Goal: Communication & Community: Answer question/provide support

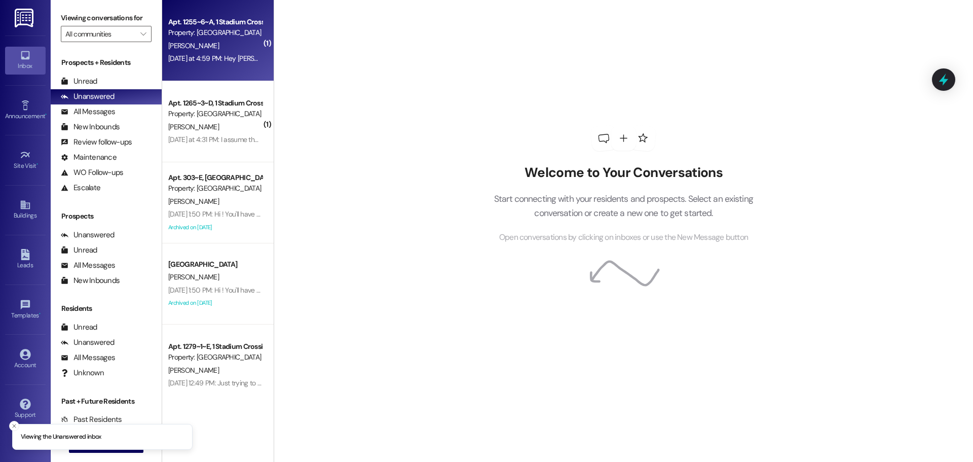
click at [232, 68] on div "Apt. 1255~6~A, 1 Stadium Crossing Property: [GEOGRAPHIC_DATA] [PERSON_NAME] [DA…" at bounding box center [218, 40] width 112 height 81
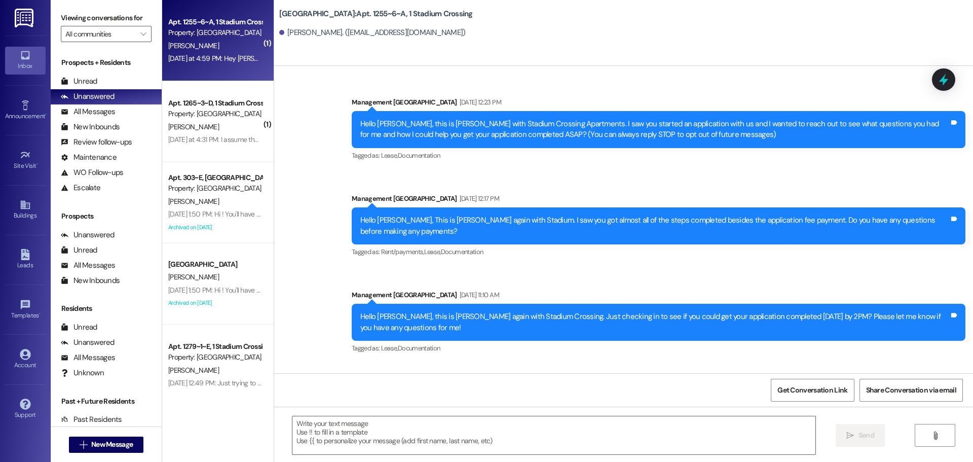
scroll to position [3318, 0]
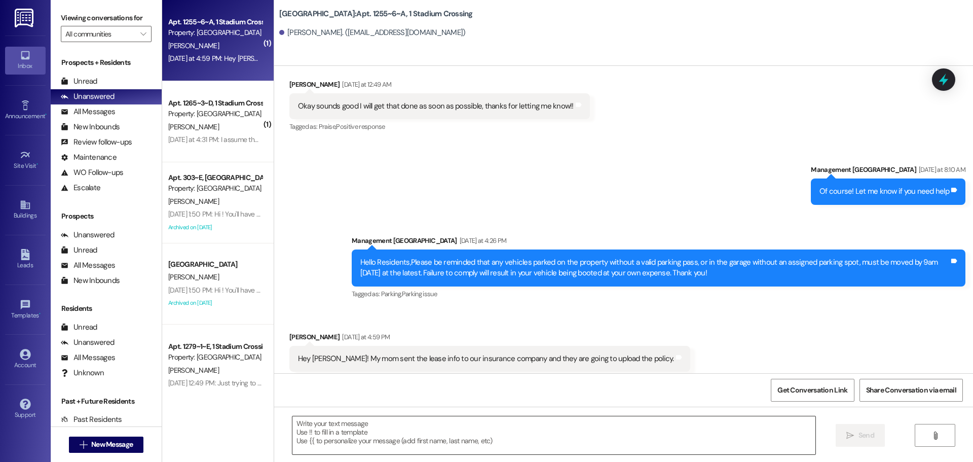
click at [479, 445] on textarea at bounding box center [553, 435] width 523 height 38
click at [406, 429] on textarea "Perfect thank you for let" at bounding box center [553, 435] width 523 height 38
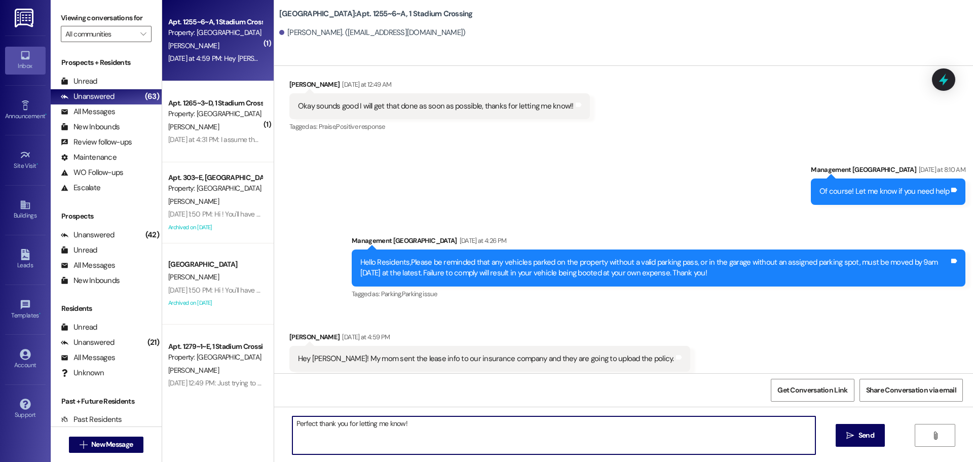
type textarea "Perfect thank you for letting me know!!"
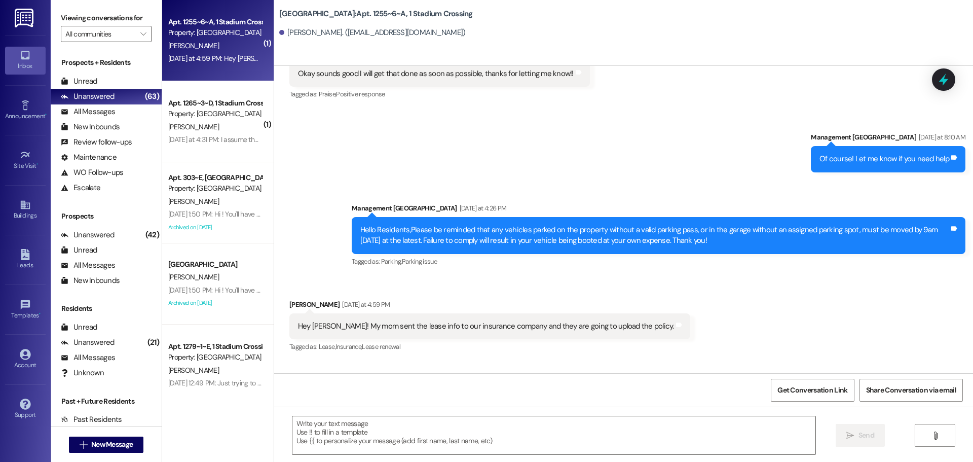
scroll to position [3388, 0]
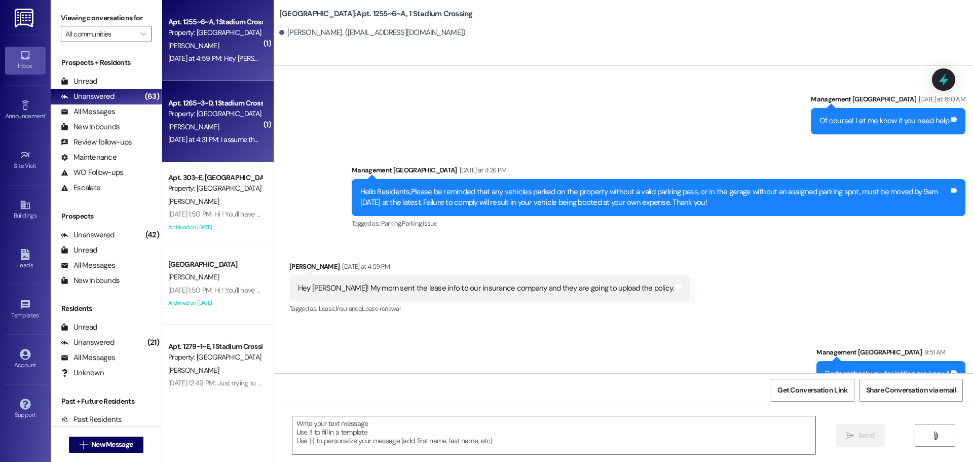
click at [221, 137] on div "[DATE] at 4:31 PM: I assume that is from your housing [DATE] at 4:31 PM: I assu…" at bounding box center [244, 139] width 153 height 9
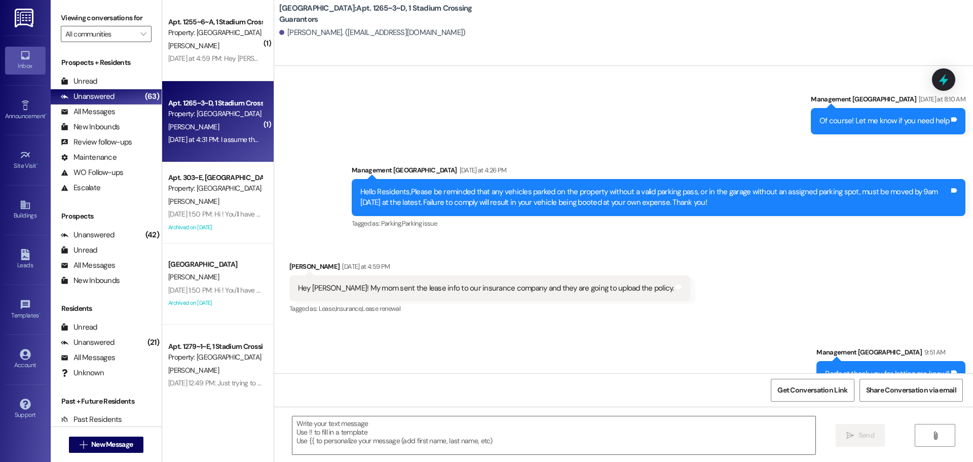
scroll to position [121, 0]
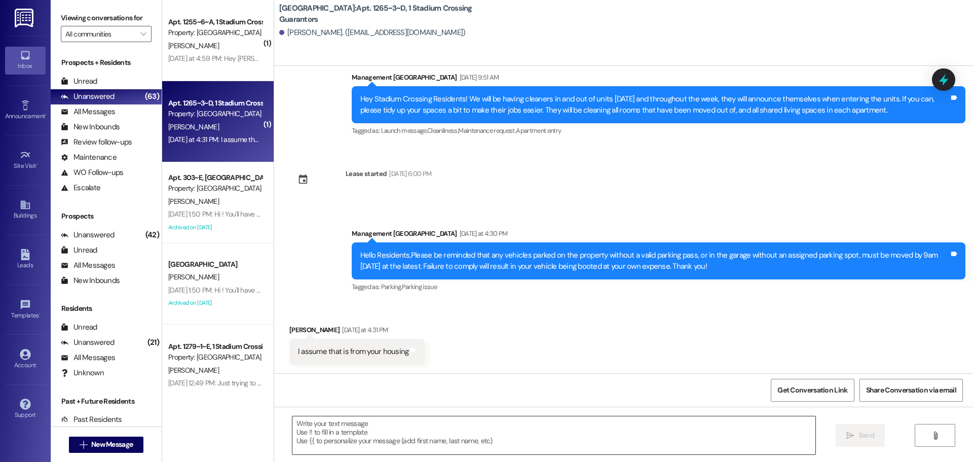
click at [369, 434] on textarea at bounding box center [553, 435] width 523 height 38
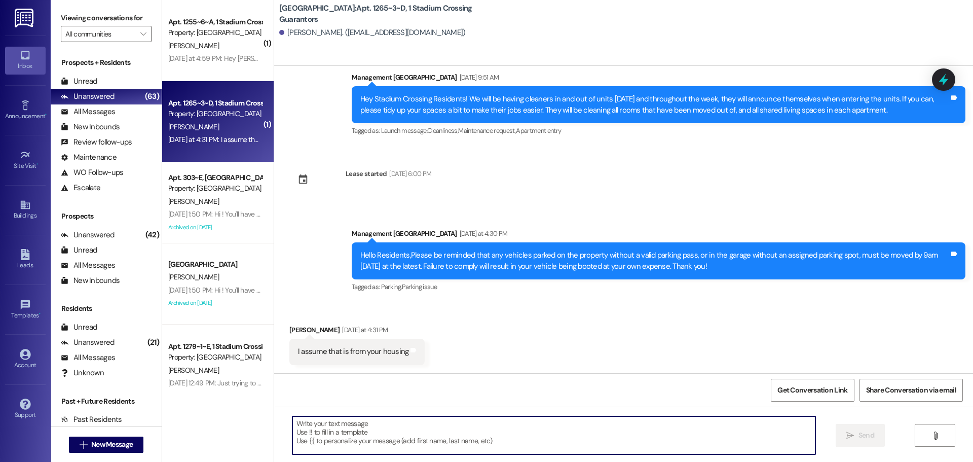
click at [368, 432] on textarea at bounding box center [553, 435] width 523 height 38
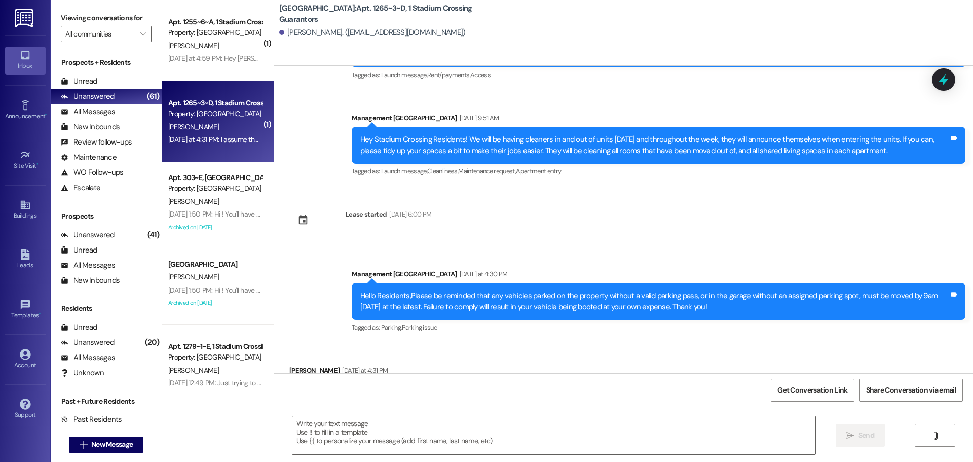
scroll to position [70, 0]
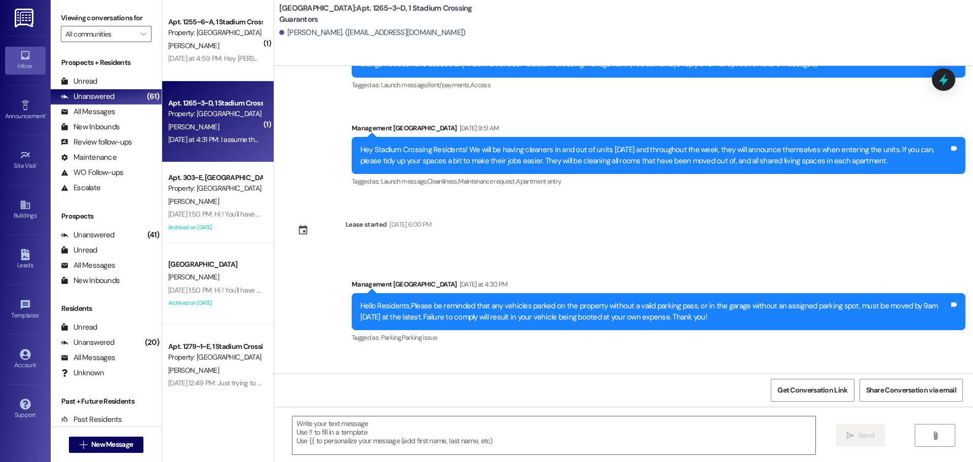
click at [759, 240] on div "Announcement, sent via [GEOGRAPHIC_DATA] [DATE] 4:16 PM Hi Stadium Crossing res…" at bounding box center [623, 219] width 699 height 307
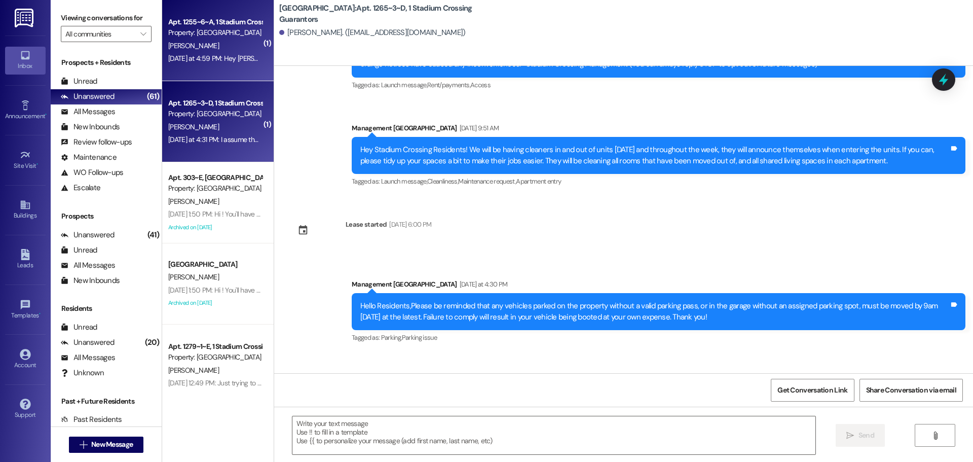
click at [183, 68] on div "Apt. 1255~6~A, 1 Stadium Crossing Property: [GEOGRAPHIC_DATA] [PERSON_NAME] [DA…" at bounding box center [218, 40] width 112 height 81
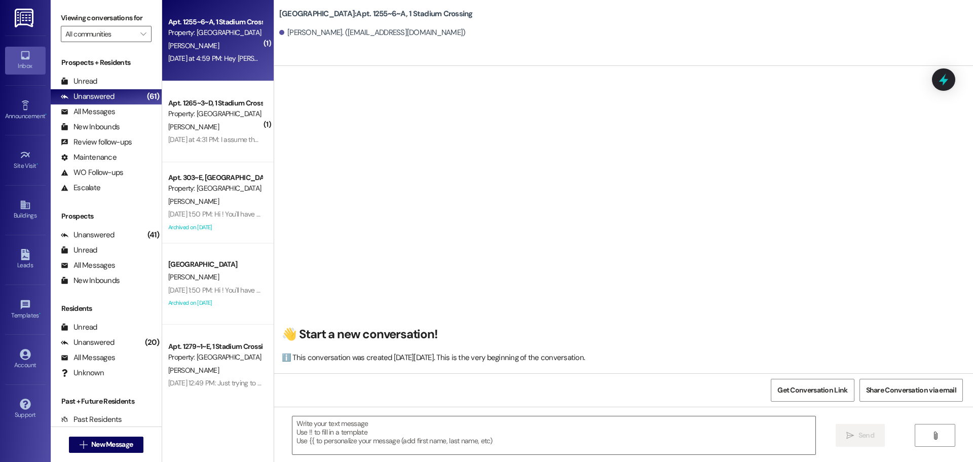
scroll to position [3388, 0]
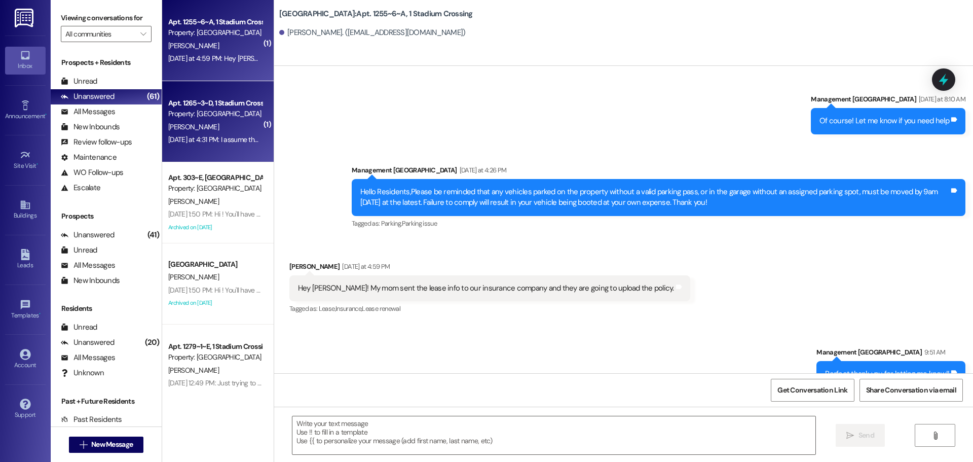
click at [207, 133] on div "[DATE] at 4:31 PM: I assume that is from your housing [DATE] at 4:31 PM: I assu…" at bounding box center [215, 139] width 96 height 13
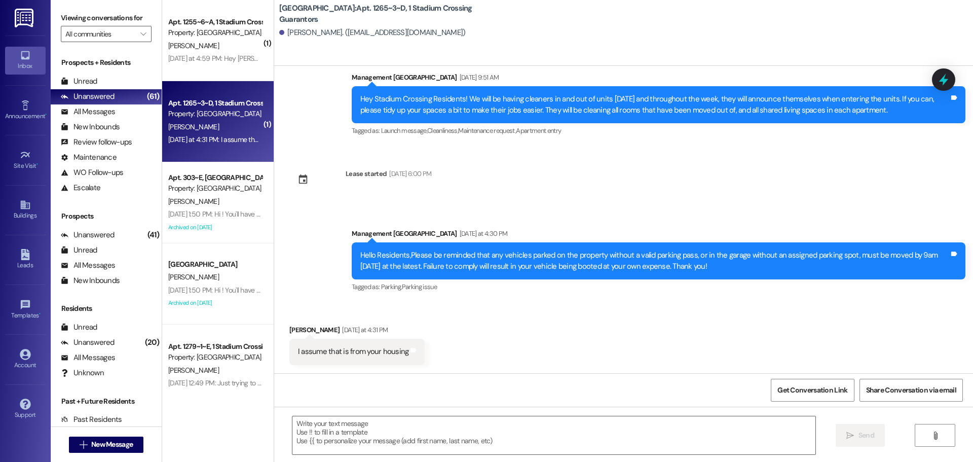
scroll to position [121, 0]
click at [37, 118] on div "Announcement •" at bounding box center [25, 116] width 51 height 10
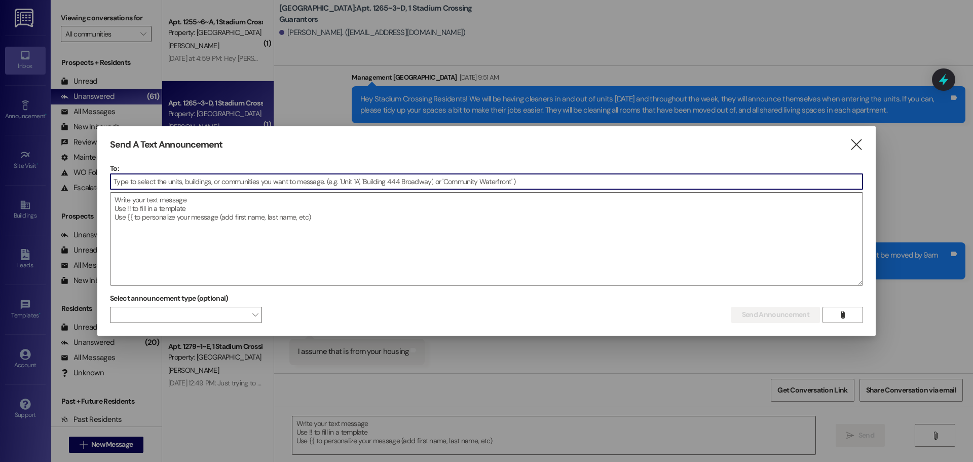
click at [405, 180] on input at bounding box center [486, 181] width 752 height 15
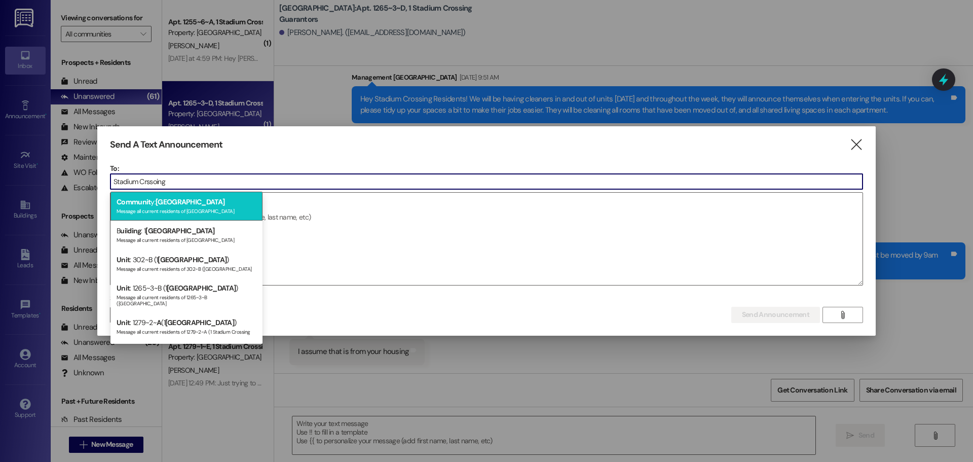
type input "Stadium Crssoing"
click at [235, 203] on div "Communit y: [GEOGRAPHIC_DATA] Message all current residents of [GEOGRAPHIC_DATA]" at bounding box center [186, 206] width 152 height 29
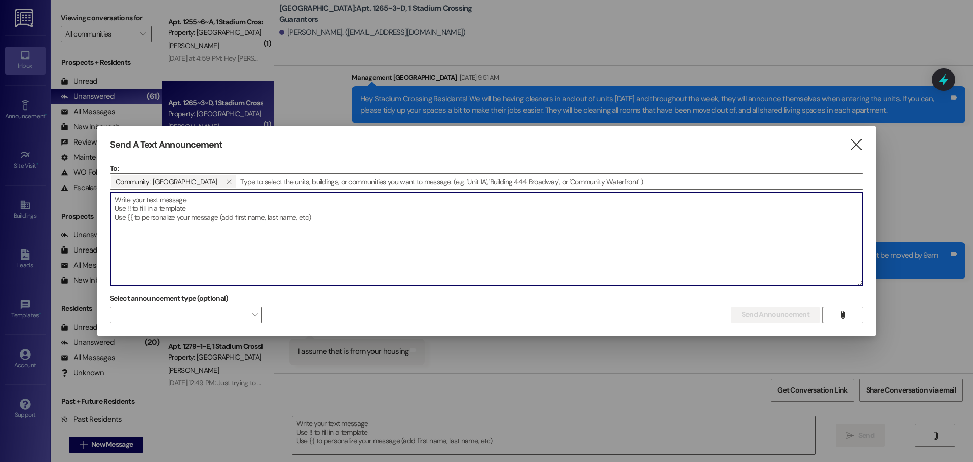
click at [250, 228] on textarea at bounding box center [486, 239] width 752 height 92
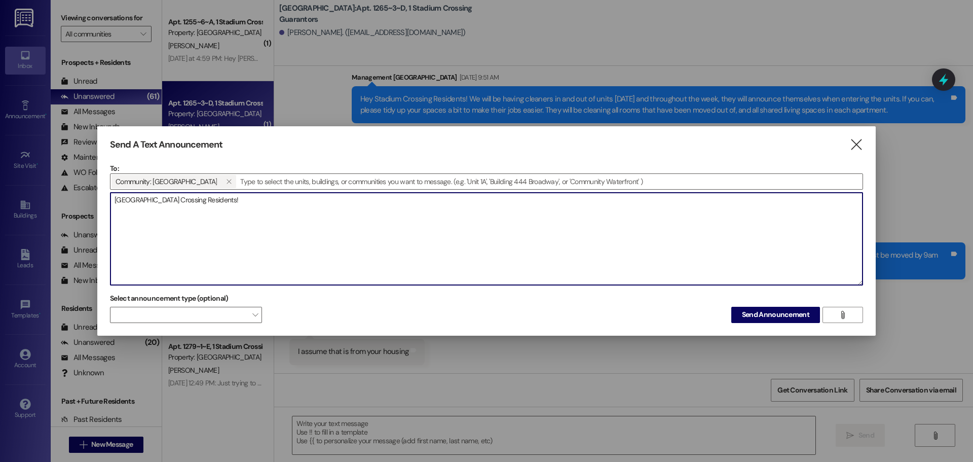
click at [116, 198] on textarea "[GEOGRAPHIC_DATA] Crossing Residents!" at bounding box center [486, 239] width 752 height 92
click at [433, 225] on textarea "Hello Stadium Crossing Residents!" at bounding box center [486, 239] width 752 height 92
type textarea "Hello Stadium Crossing Residents! We will be doing Fire"
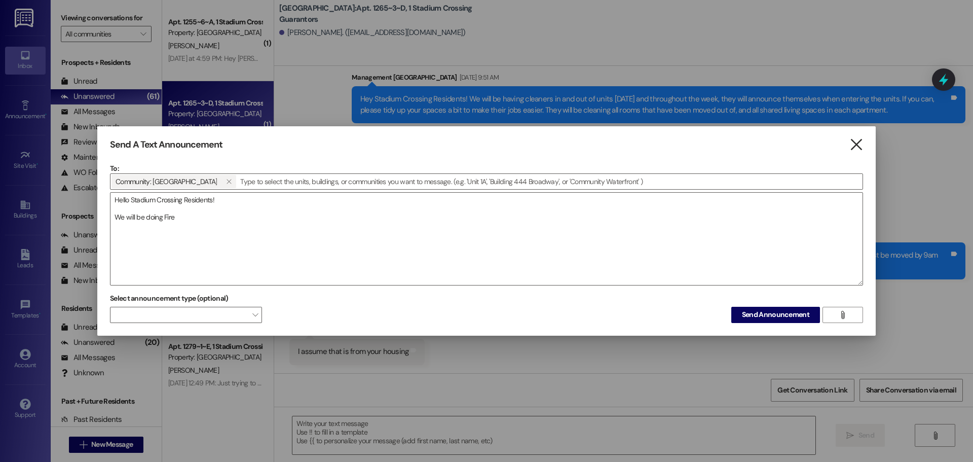
click at [859, 143] on icon "" at bounding box center [856, 144] width 14 height 11
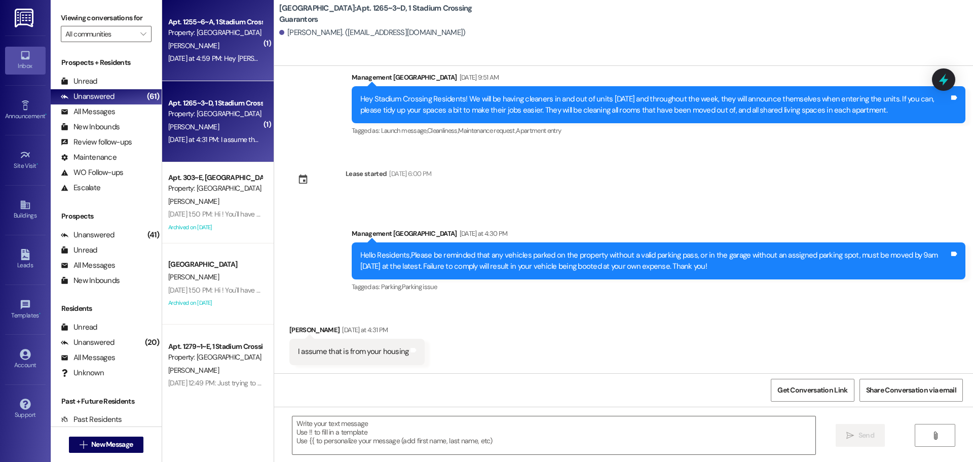
click at [204, 43] on div "[PERSON_NAME]" at bounding box center [215, 46] width 96 height 13
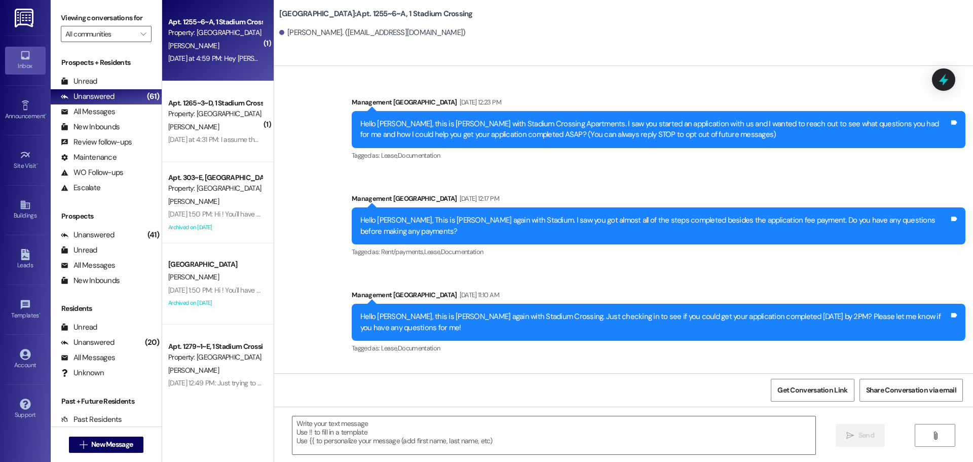
scroll to position [3388, 0]
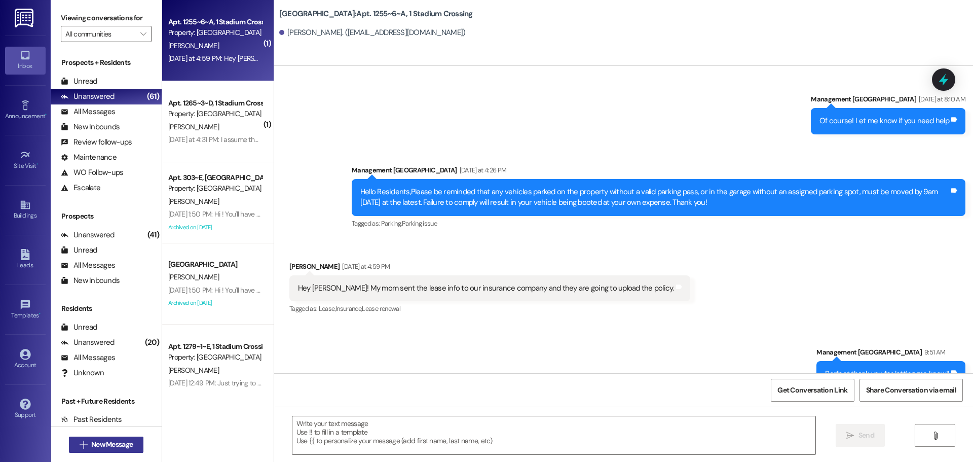
click at [109, 449] on span "New Message" at bounding box center [112, 444] width 42 height 11
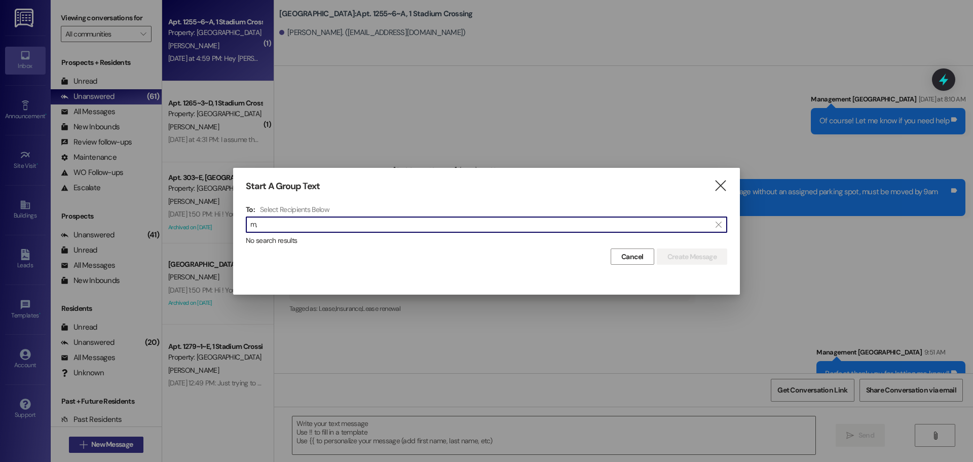
type input "m"
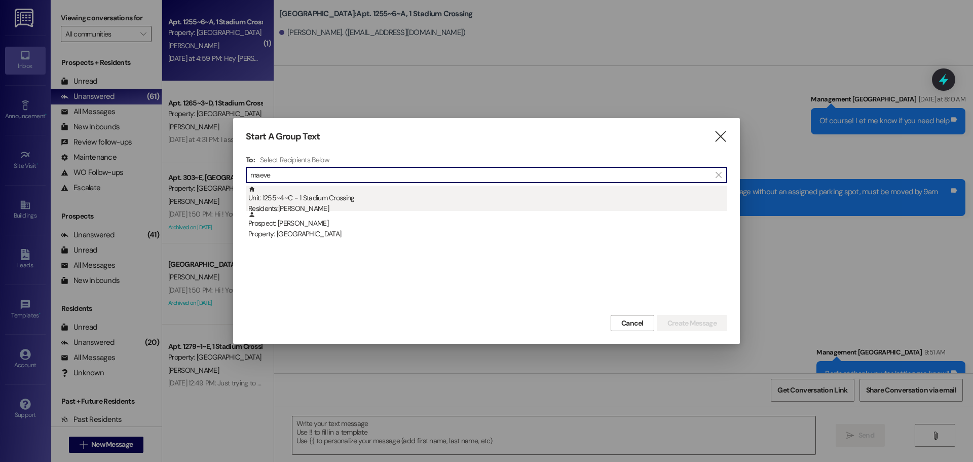
type input "maeve"
click at [344, 196] on div "Unit: 1255~4~C - 1 Stadium Crossing Residents: [PERSON_NAME]" at bounding box center [487, 200] width 479 height 29
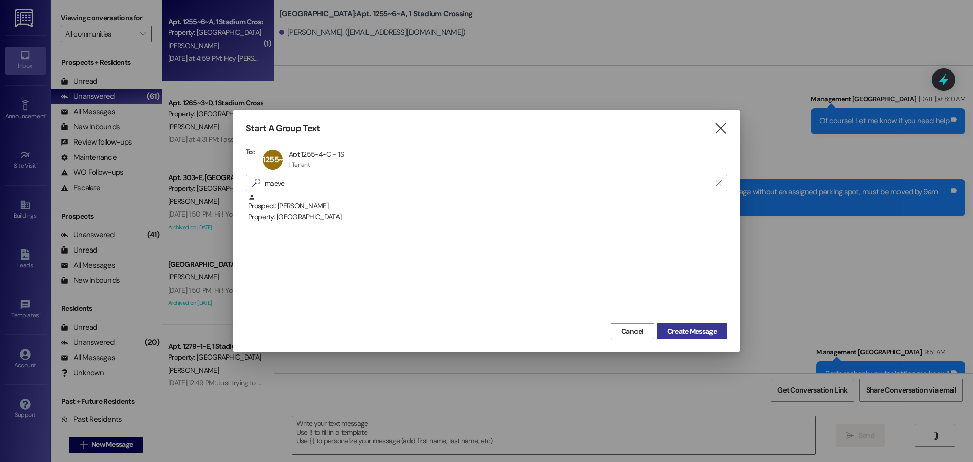
click at [705, 329] on span "Create Message" at bounding box center [692, 331] width 49 height 11
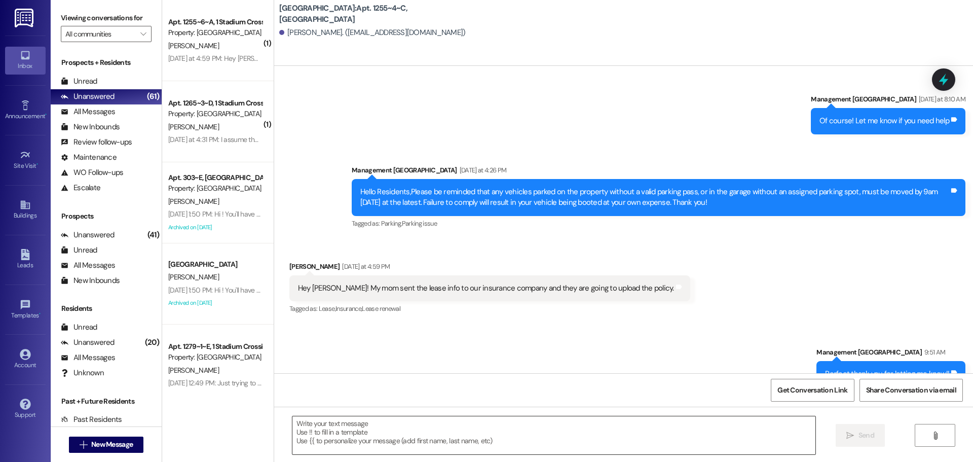
scroll to position [1025, 0]
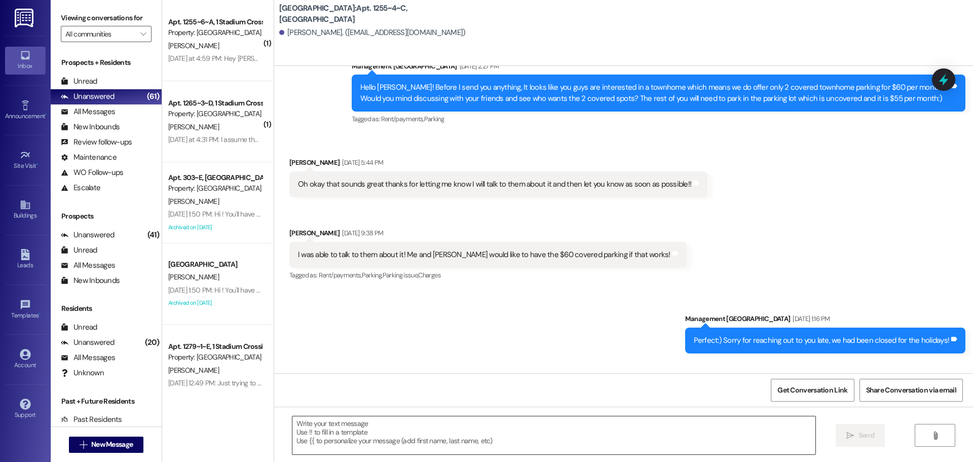
click at [661, 416] on div at bounding box center [554, 435] width 524 height 39
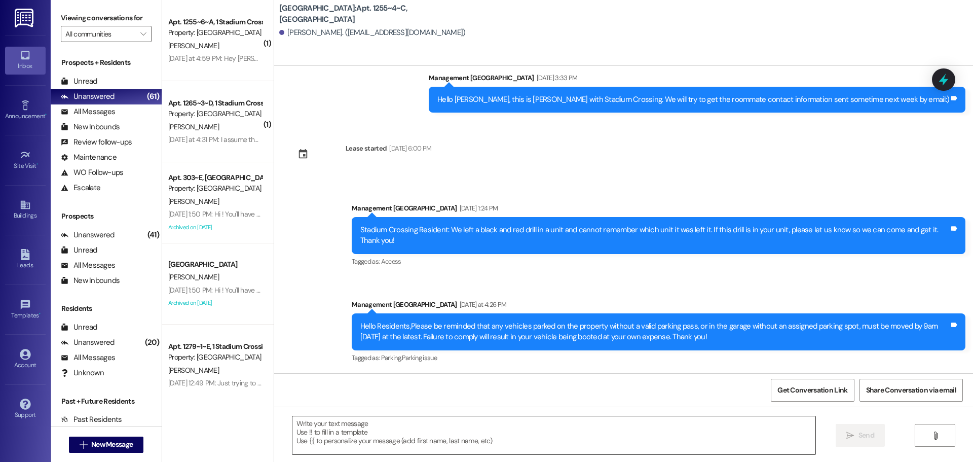
click at [645, 435] on textarea at bounding box center [553, 435] width 523 height 38
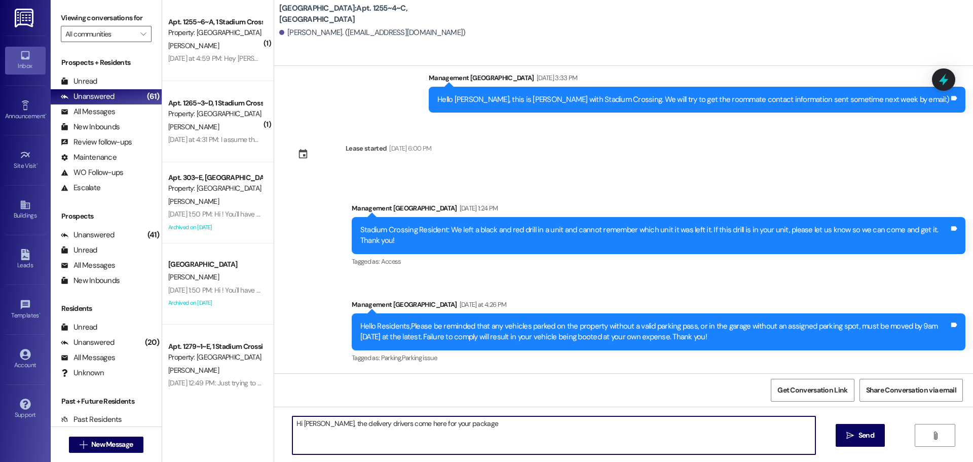
click at [507, 439] on textarea "Hi [PERSON_NAME], the delivery drivers come here for your package" at bounding box center [553, 435] width 523 height 38
click at [533, 428] on textarea "Hi [PERSON_NAME], the delivery drivers come here for your package" at bounding box center [553, 435] width 523 height 38
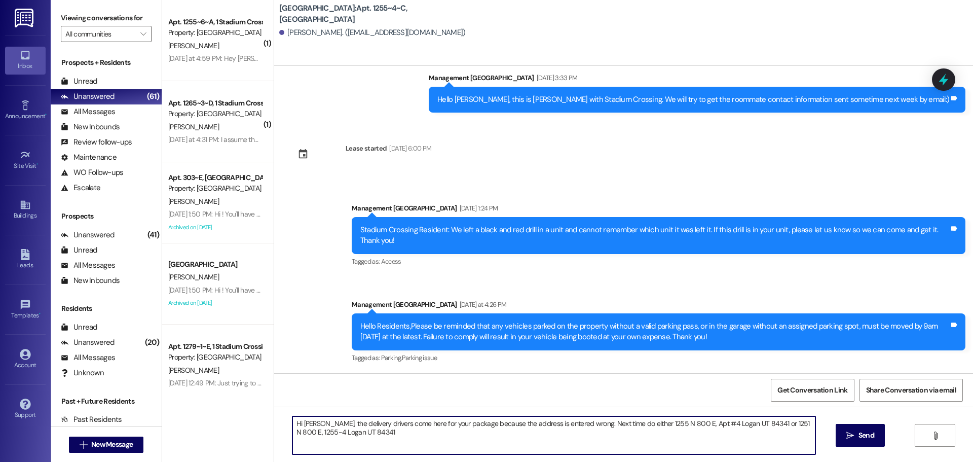
click at [292, 432] on textarea "Hi [PERSON_NAME], the delivery drivers come here for your package because the a…" at bounding box center [553, 435] width 523 height 38
click at [415, 434] on textarea "Hi [PERSON_NAME], the delivery drivers come here for your package because the a…" at bounding box center [553, 435] width 523 height 38
type textarea "Hi [PERSON_NAME], the delivery drivers come here for your package because the a…"
click at [864, 443] on button " Send" at bounding box center [860, 435] width 49 height 23
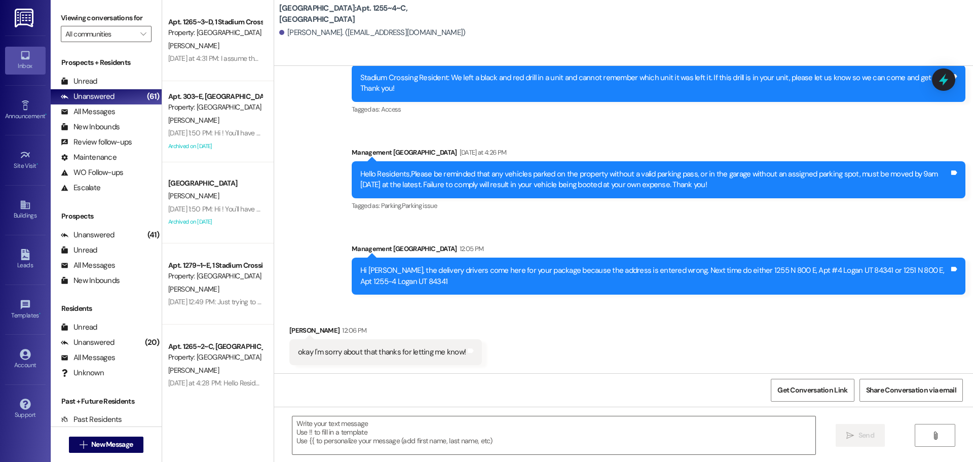
scroll to position [1177, 0]
click at [485, 446] on textarea at bounding box center [553, 435] width 523 height 38
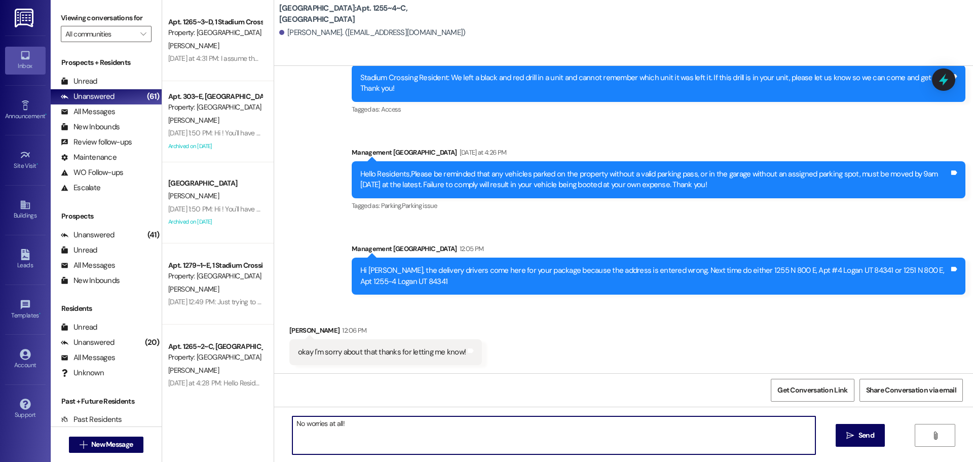
type textarea "No worries at all!"
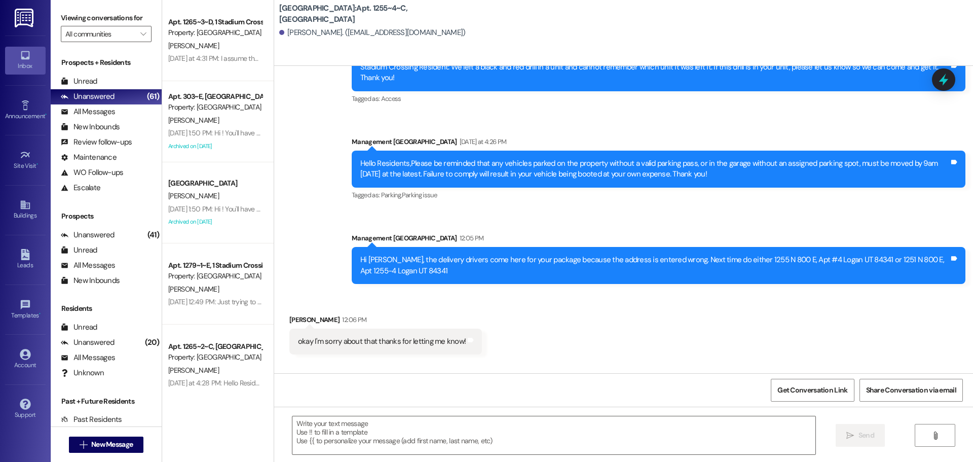
click at [387, 272] on div "Hi [PERSON_NAME], the delivery drivers come here for your package because the a…" at bounding box center [654, 265] width 589 height 22
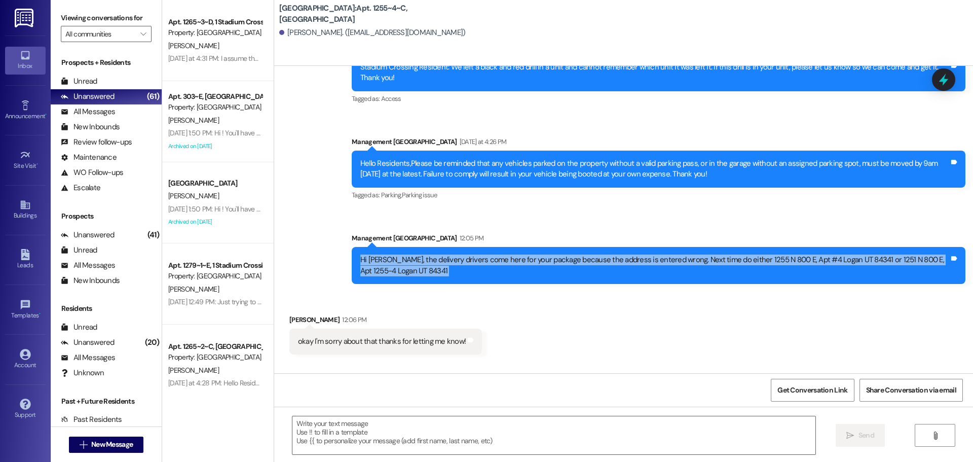
click at [387, 272] on div "Hi [PERSON_NAME], the delivery drivers come here for your package because the a…" at bounding box center [654, 265] width 589 height 22
copy div "Hi [PERSON_NAME], the delivery drivers come here for your package because the a…"
click at [103, 447] on span "New Message" at bounding box center [112, 444] width 42 height 11
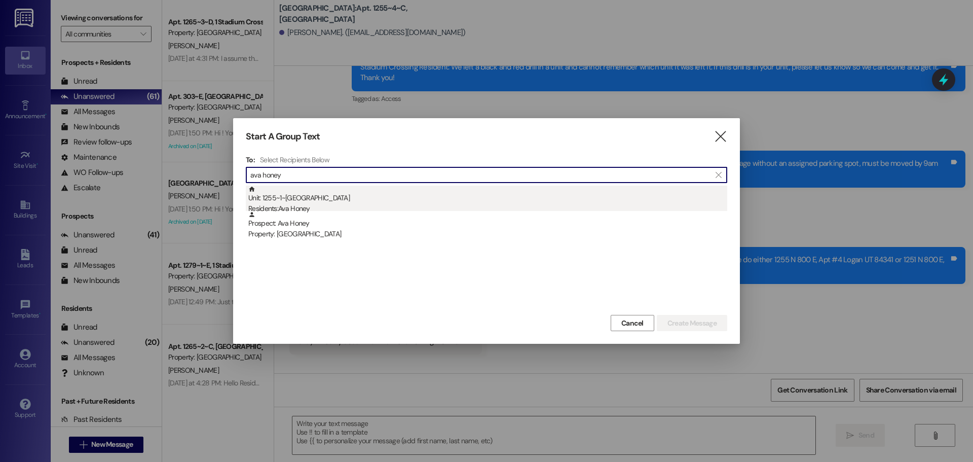
type input "ava honey"
click at [319, 199] on div "Unit: 1255~1~C - 1 Stadium Crossing Residents: Ava Honey" at bounding box center [487, 200] width 479 height 29
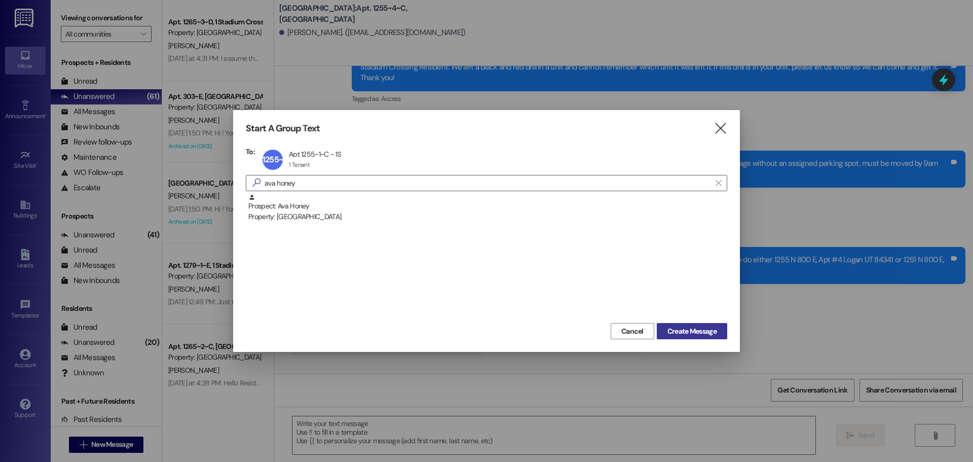
click at [682, 332] on span "Create Message" at bounding box center [692, 331] width 49 height 11
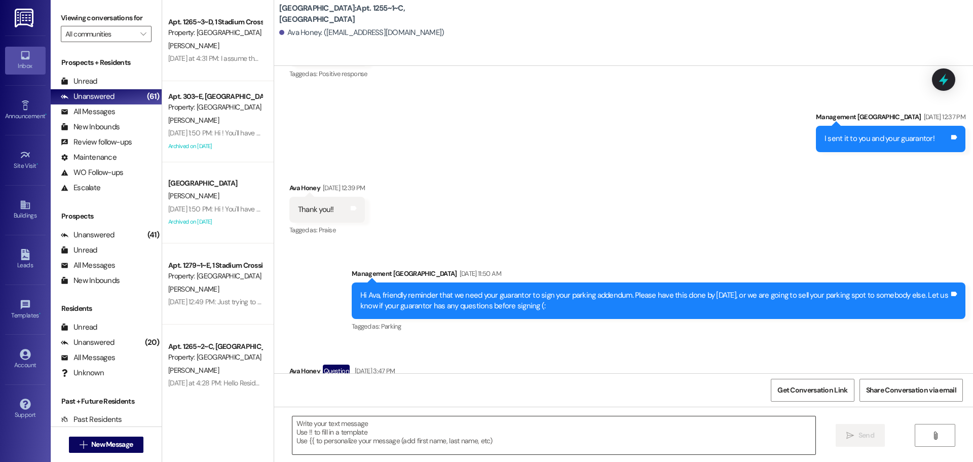
click at [631, 437] on textarea at bounding box center [553, 435] width 523 height 38
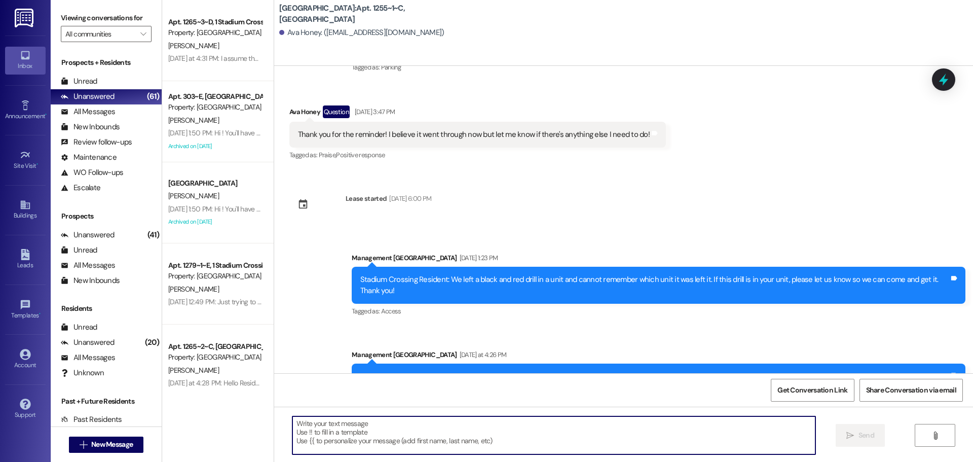
scroll to position [2898, 0]
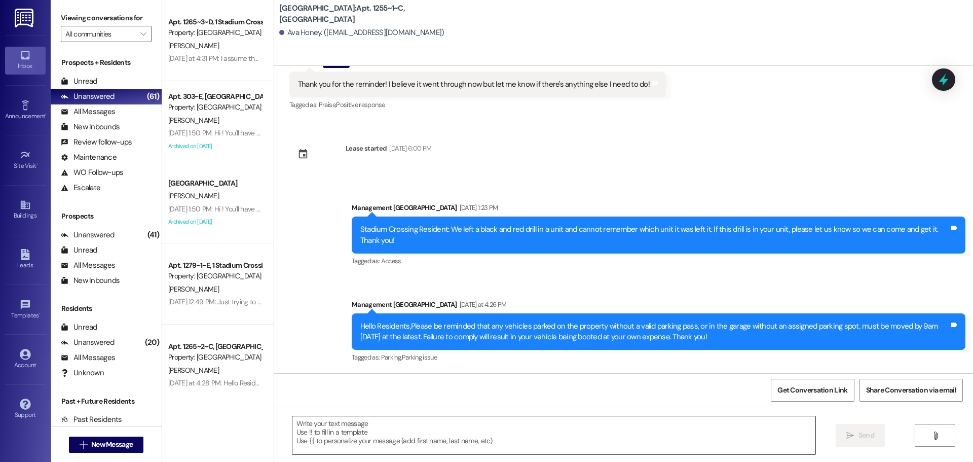
click at [605, 436] on textarea at bounding box center [553, 435] width 523 height 38
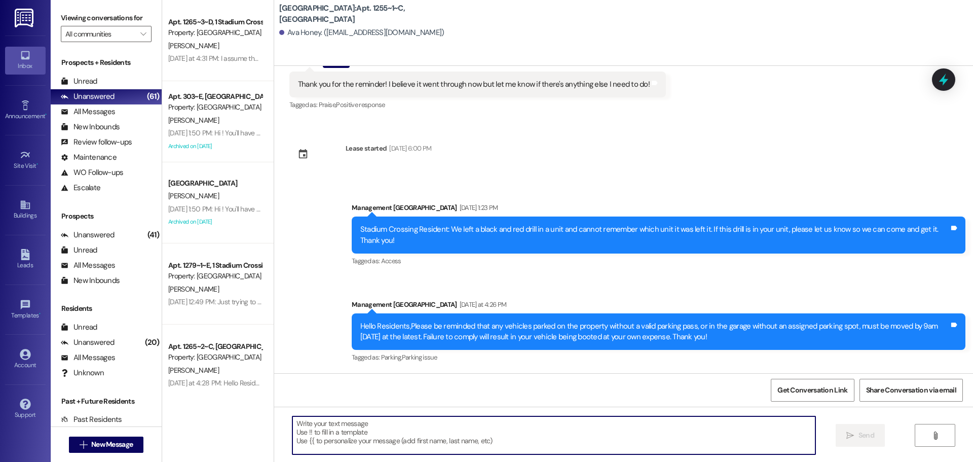
click at [605, 436] on textarea at bounding box center [553, 435] width 523 height 38
paste textarea "Hi [PERSON_NAME], the delivery drivers come here for your package because the a…"
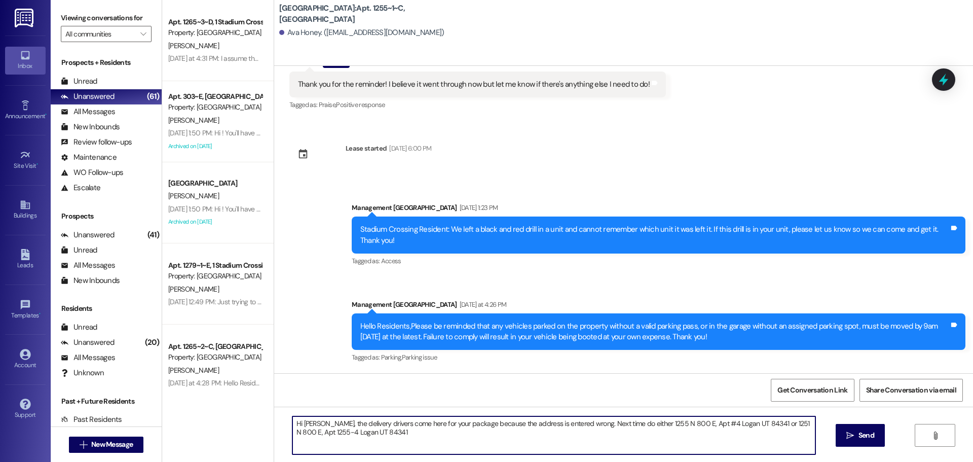
click at [308, 425] on textarea "Hi [PERSON_NAME], the delivery drivers come here for your package because the a…" at bounding box center [553, 435] width 523 height 38
click at [687, 424] on textarea "Hi Ava, the delivery drivers come here for your package because the address is …" at bounding box center [553, 435] width 523 height 38
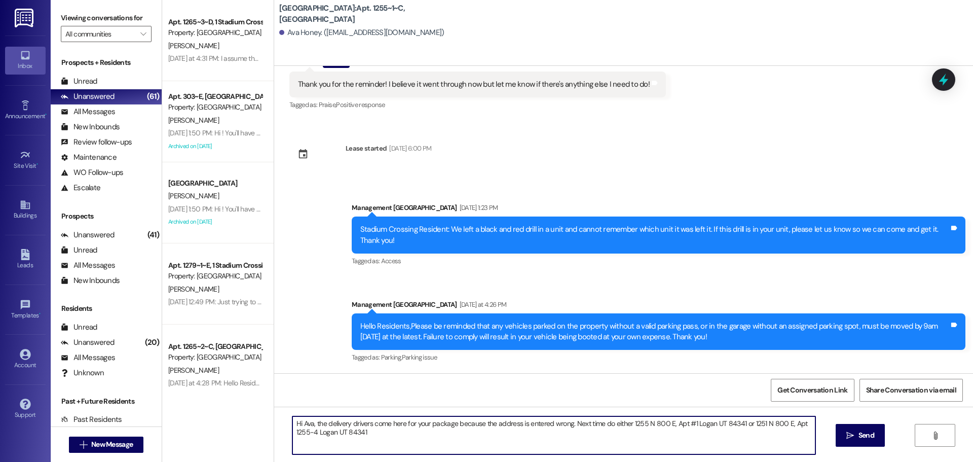
click at [310, 430] on textarea "Hi Ava, the delivery drivers come here for your package because the address is …" at bounding box center [553, 435] width 523 height 38
type textarea "Hi Ava, the delivery drivers come here for your package because the address is …"
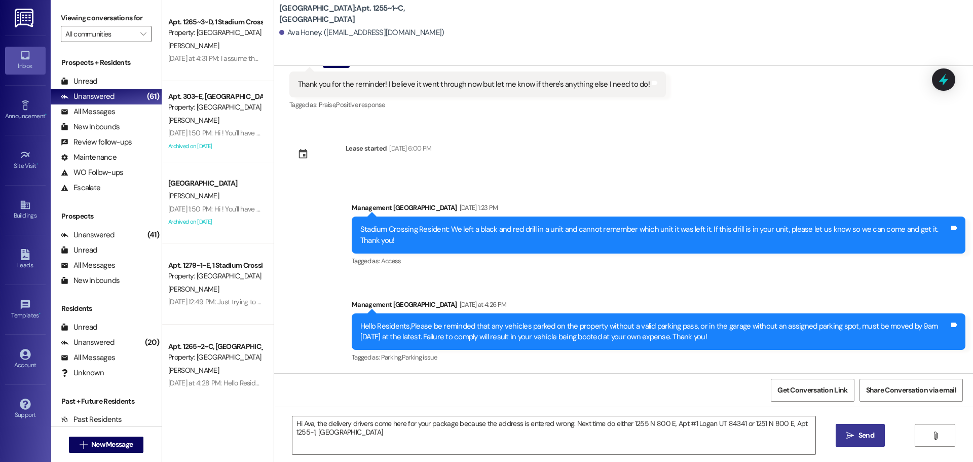
click at [864, 441] on button " Send" at bounding box center [860, 435] width 49 height 23
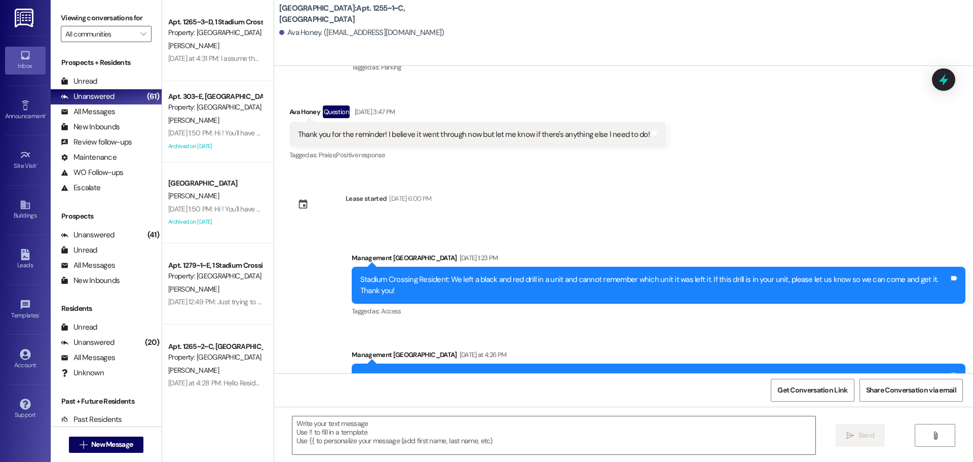
scroll to position [2980, 0]
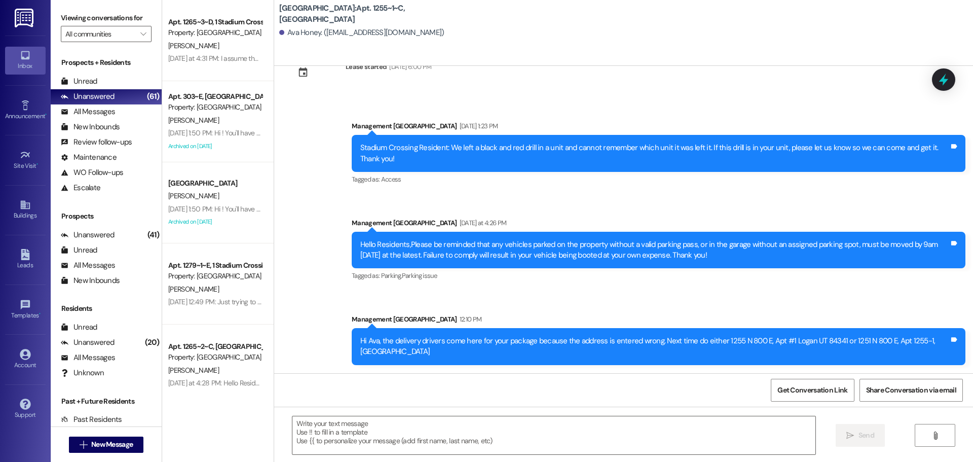
click at [370, 352] on div "Hi Ava, the delivery drivers come here for your package because the address is …" at bounding box center [654, 347] width 589 height 22
click at [460, 343] on div "Hi Ava, the delivery drivers come here for your package because the address is …" at bounding box center [654, 347] width 589 height 22
click at [111, 439] on span "New Message" at bounding box center [112, 444] width 42 height 11
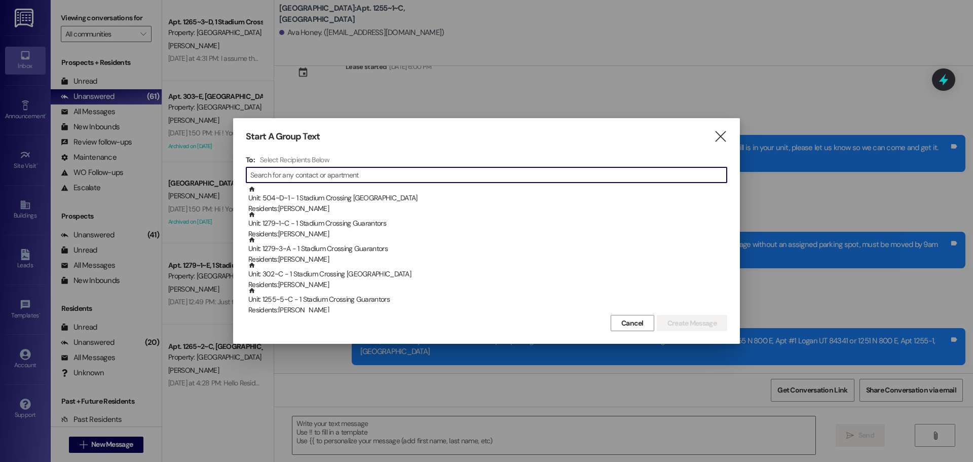
click at [292, 172] on input at bounding box center [488, 175] width 476 height 14
click at [328, 173] on input at bounding box center [496, 175] width 462 height 14
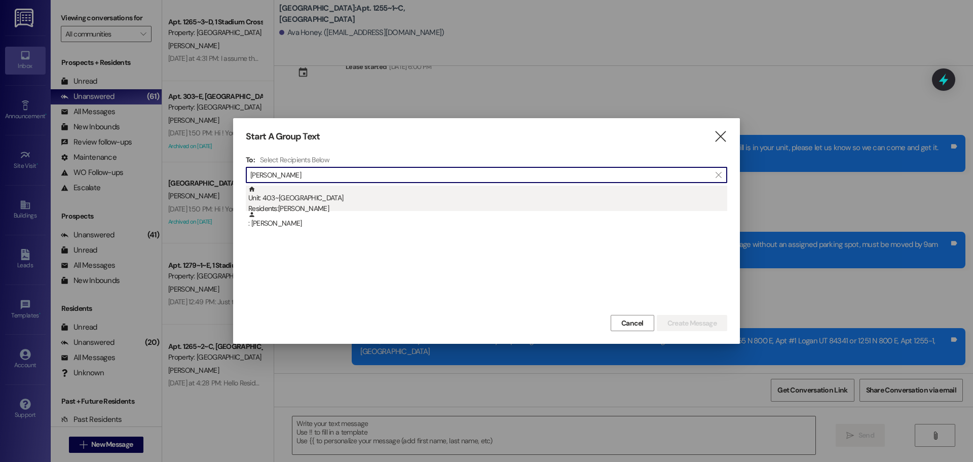
type input "[PERSON_NAME]"
click at [338, 199] on div "Unit: 403~E - 1 Stadium Crossing Residents: [PERSON_NAME]" at bounding box center [487, 200] width 479 height 29
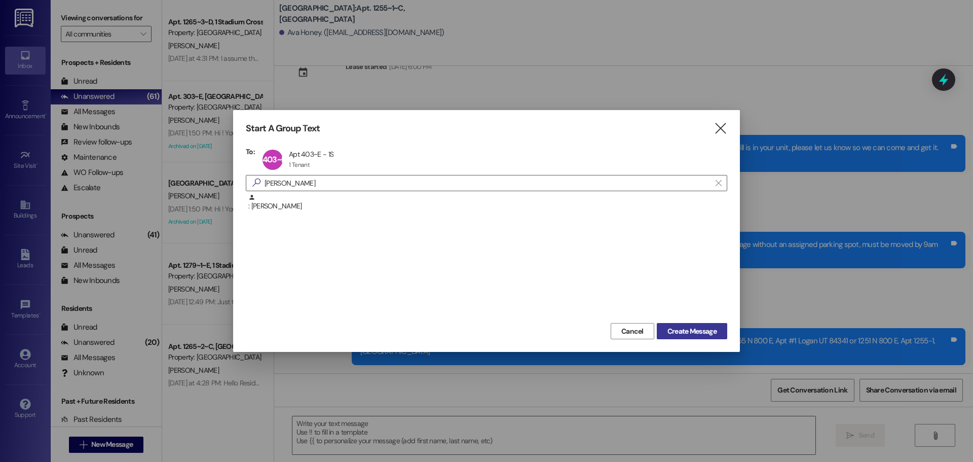
click at [684, 330] on span "Create Message" at bounding box center [692, 331] width 49 height 11
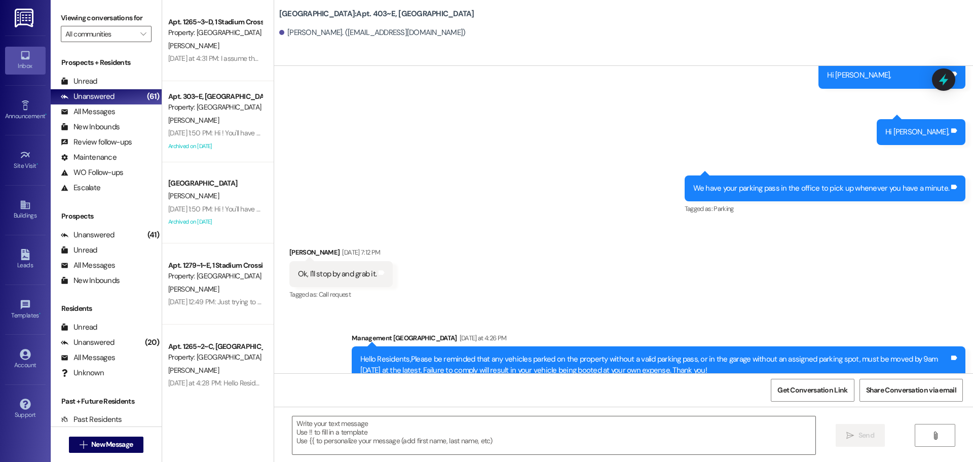
scroll to position [4727, 0]
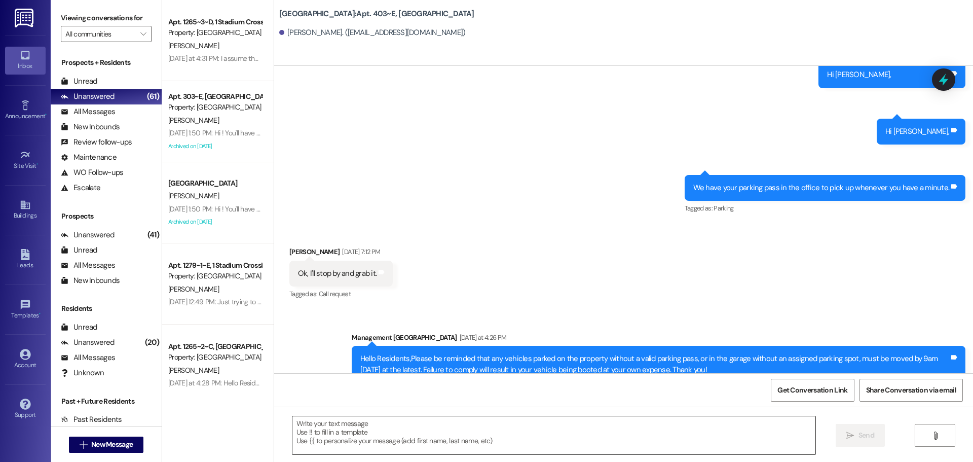
click at [578, 450] on textarea at bounding box center [553, 435] width 523 height 38
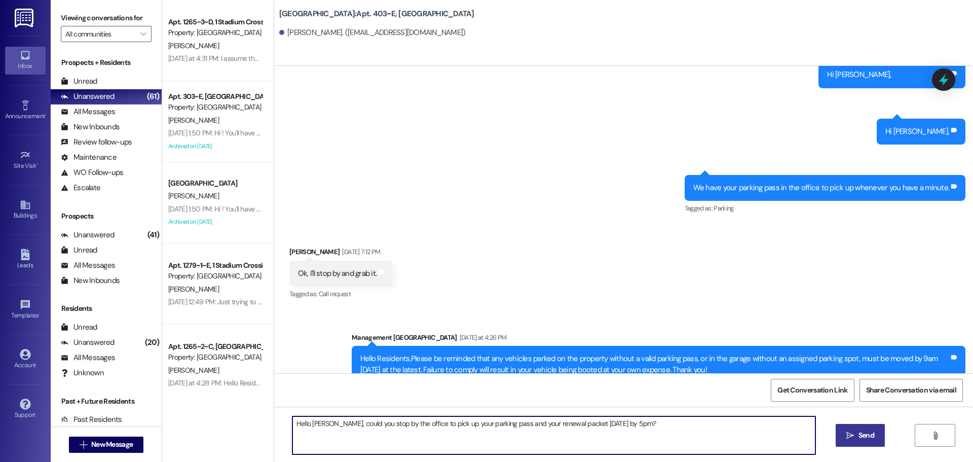
type textarea "Hello [PERSON_NAME], could you stop by the office to pick up your parking pass …"
click at [866, 440] on span "Send" at bounding box center [867, 435] width 16 height 11
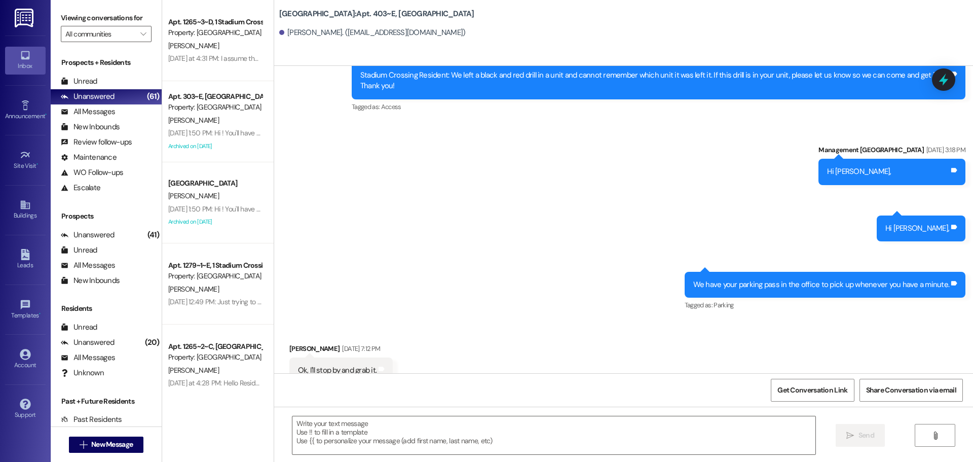
scroll to position [4798, 0]
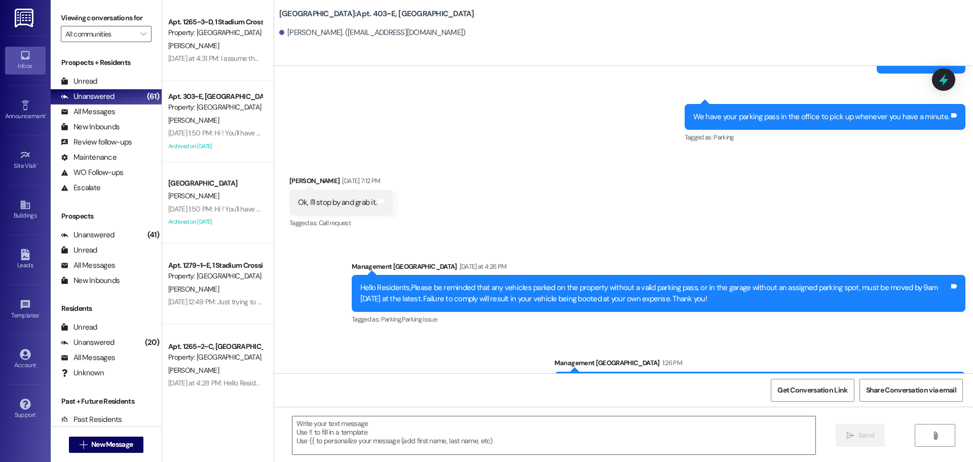
click at [667, 372] on div "Hello [PERSON_NAME], could you stop by the office to pick up your parking pass …" at bounding box center [759, 385] width 411 height 26
copy div "Hello [PERSON_NAME], could you stop by the office to pick up your parking pass …"
click at [94, 443] on span "New Message" at bounding box center [112, 444] width 42 height 11
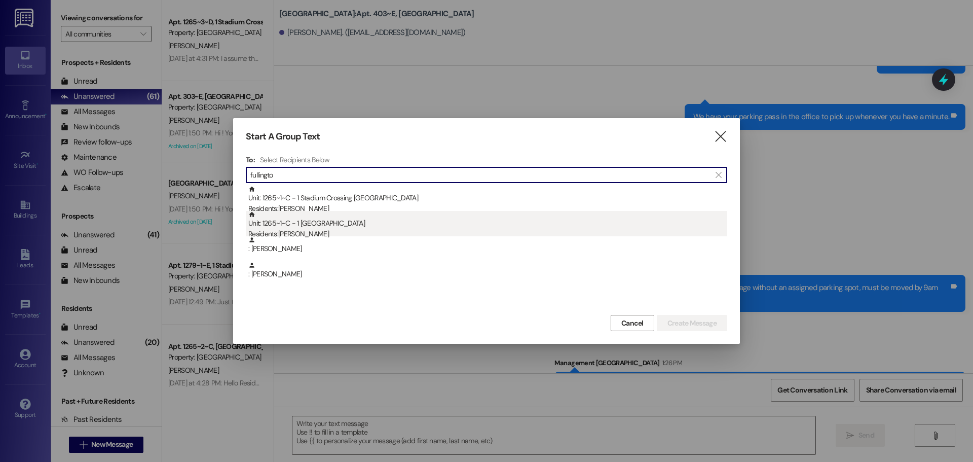
type input "fullingto"
click at [399, 229] on div "Residents: [PERSON_NAME]" at bounding box center [487, 234] width 479 height 11
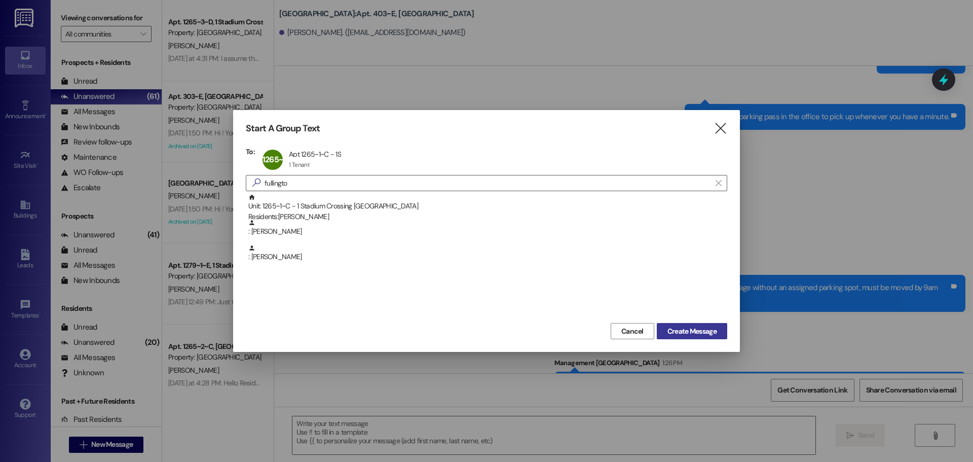
click at [685, 324] on button "Create Message" at bounding box center [692, 331] width 70 height 16
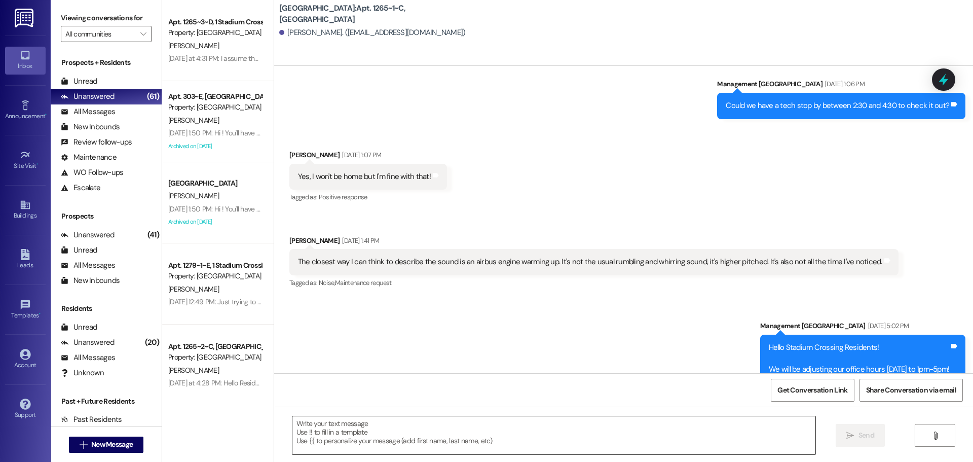
click at [628, 449] on textarea at bounding box center [553, 435] width 523 height 38
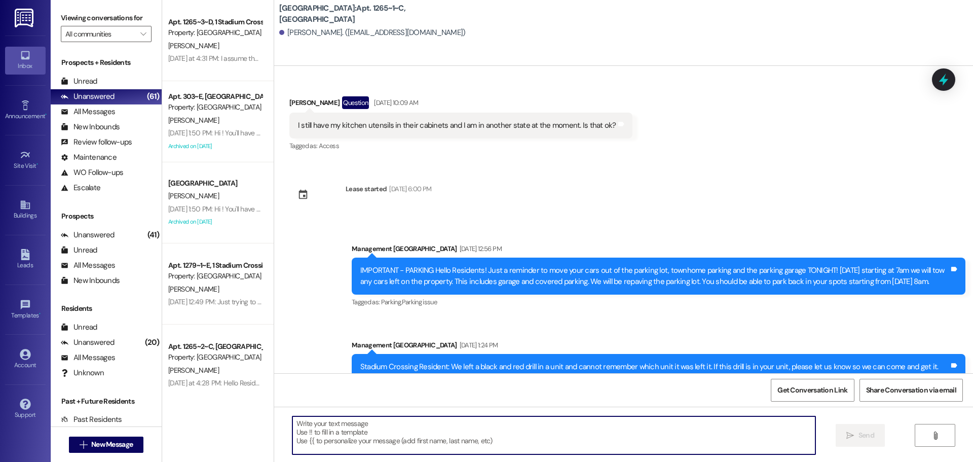
scroll to position [7328, 0]
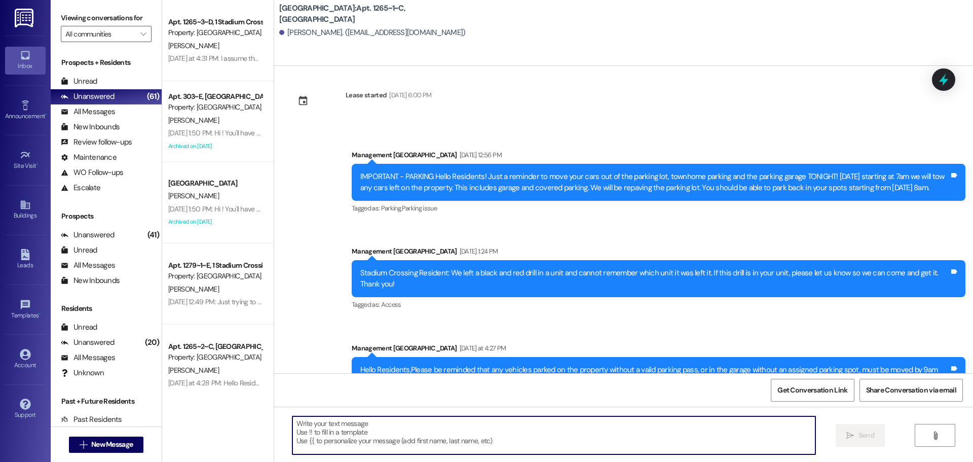
paste textarea "Hello [PERSON_NAME], could you stop by the office to pick up your parking pass …"
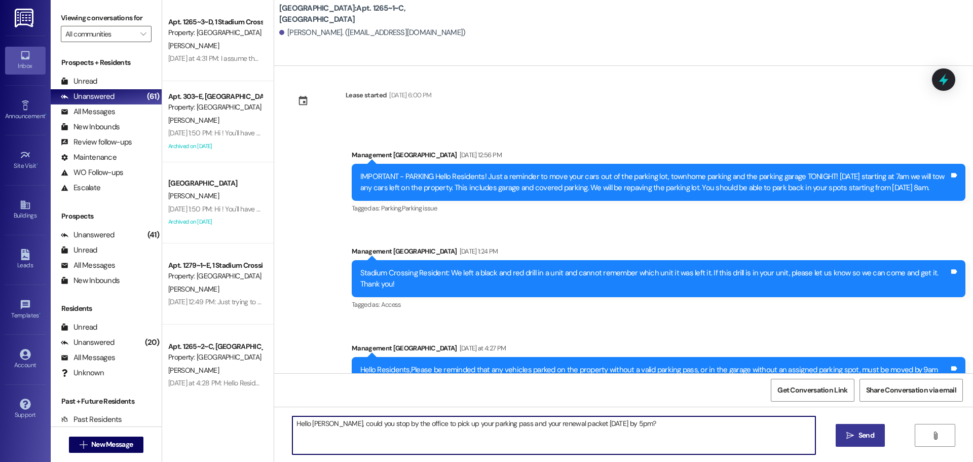
click at [314, 423] on textarea "Hello [PERSON_NAME], could you stop by the office to pick up your parking pass …" at bounding box center [553, 435] width 523 height 38
type textarea "Hello [PERSON_NAME], could you stop by the office to pick up your parking pass …"
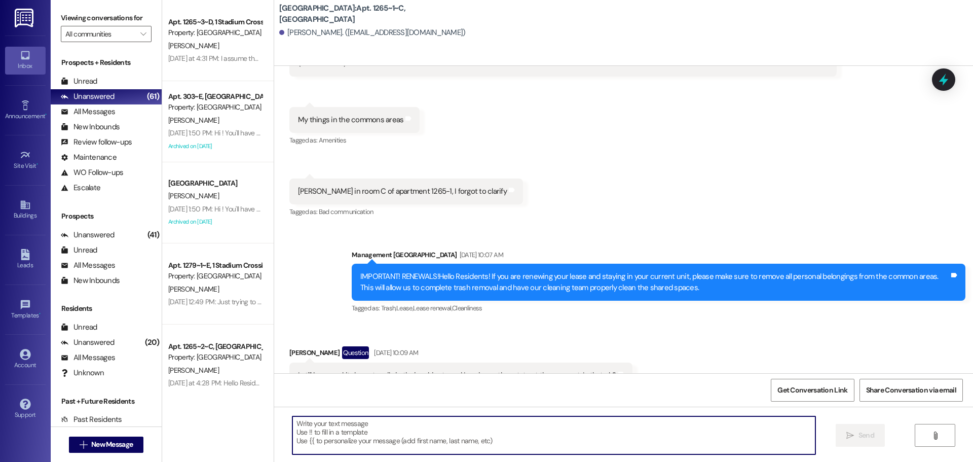
scroll to position [6979, 0]
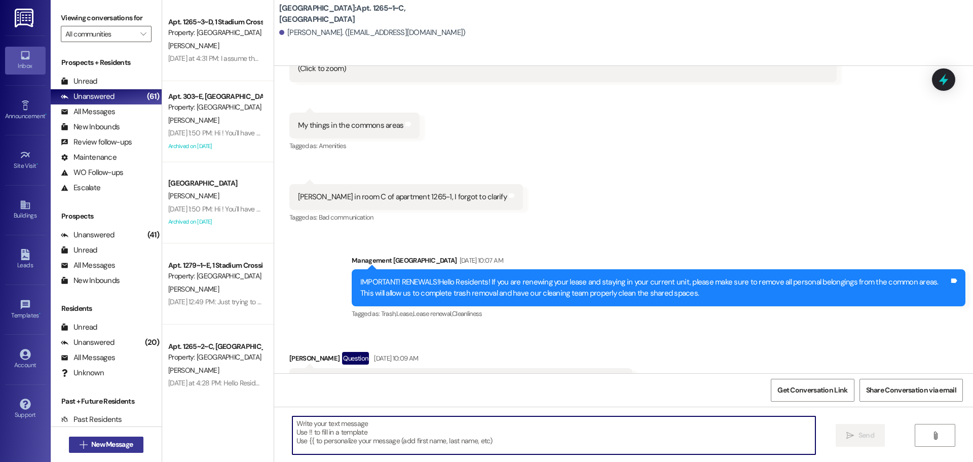
click at [128, 441] on span "New Message" at bounding box center [112, 444] width 42 height 11
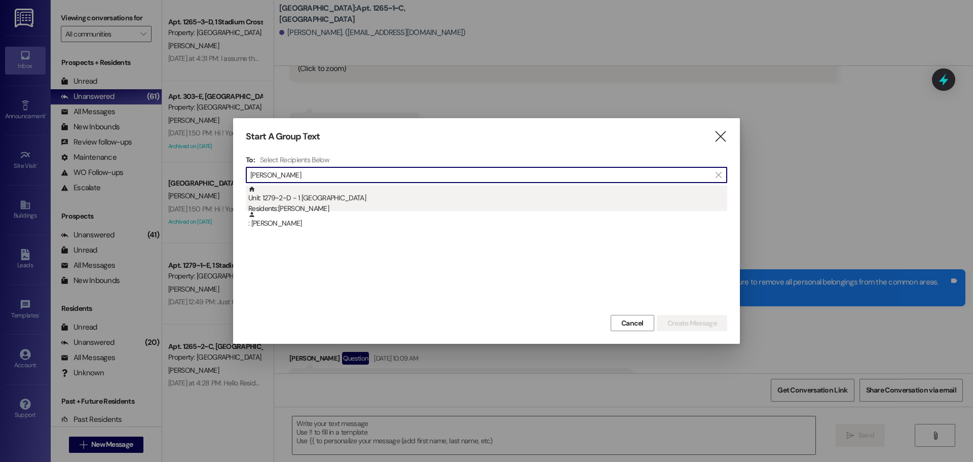
type input "[PERSON_NAME]"
click at [356, 204] on div "Residents: [PERSON_NAME]" at bounding box center [487, 208] width 479 height 11
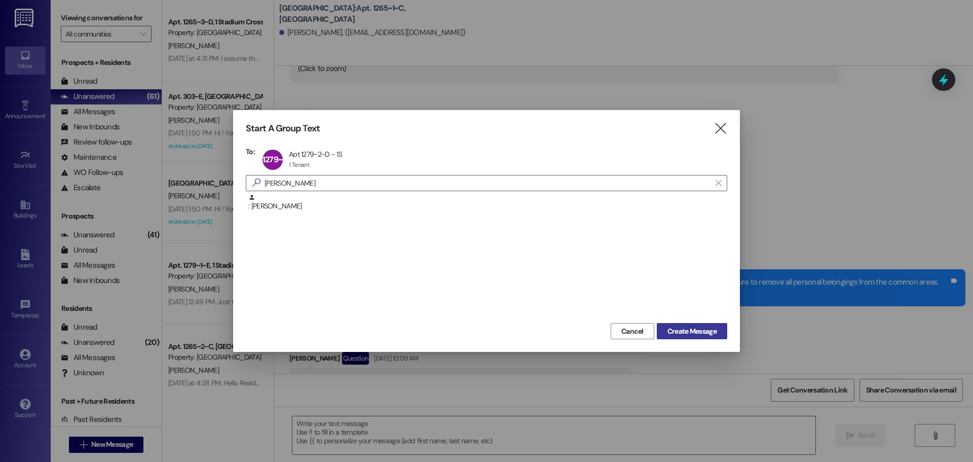
click at [697, 333] on span "Create Message" at bounding box center [692, 331] width 49 height 11
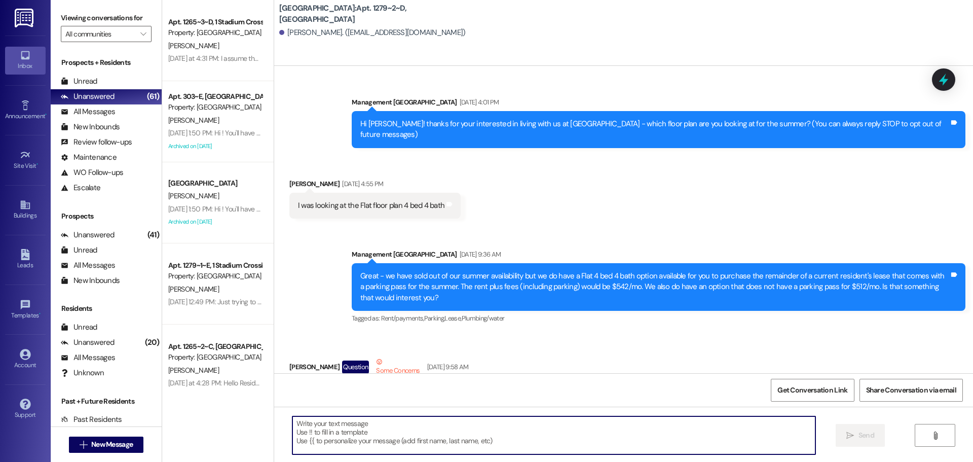
click at [621, 429] on textarea at bounding box center [553, 435] width 523 height 38
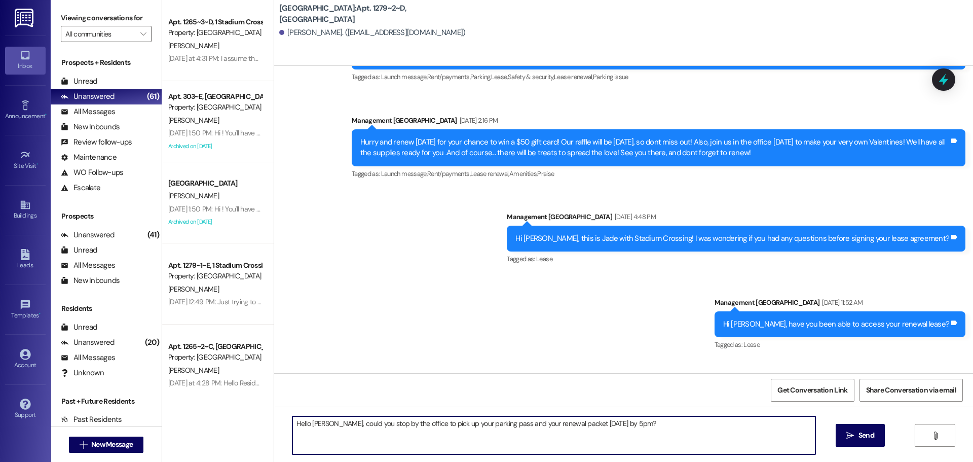
scroll to position [6118, 0]
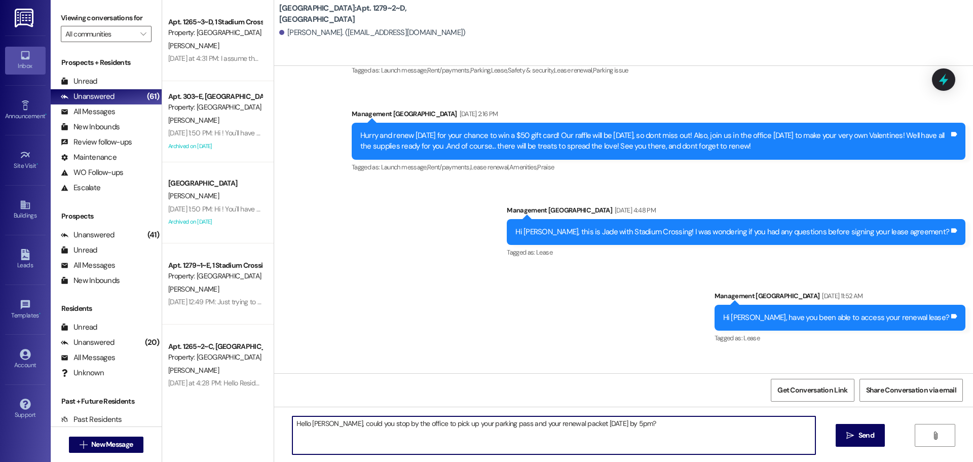
click at [310, 425] on textarea "Hello [PERSON_NAME], could you stop by the office to pick up your parking pass …" at bounding box center [553, 435] width 523 height 38
type textarea "Hello [PERSON_NAME], could you stop by the office to pick up your parking pass …"
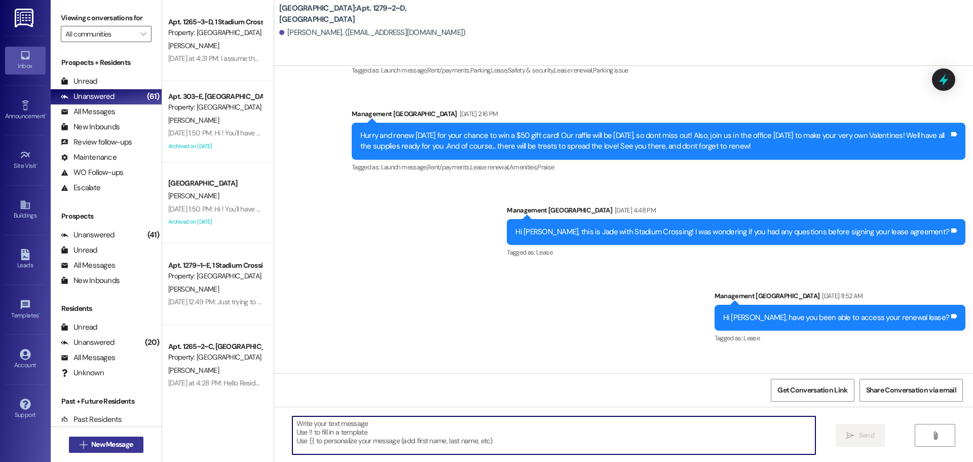
click at [113, 440] on span "New Message" at bounding box center [112, 444] width 42 height 11
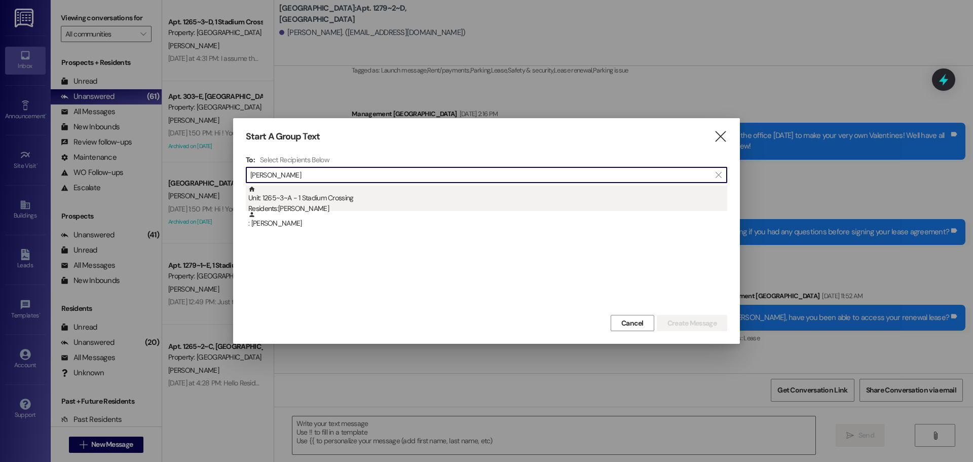
type input "[PERSON_NAME]"
click at [385, 187] on div "Unit: 1265~3~A - 1 Stadium Crossing Residents: [PERSON_NAME]" at bounding box center [487, 200] width 479 height 29
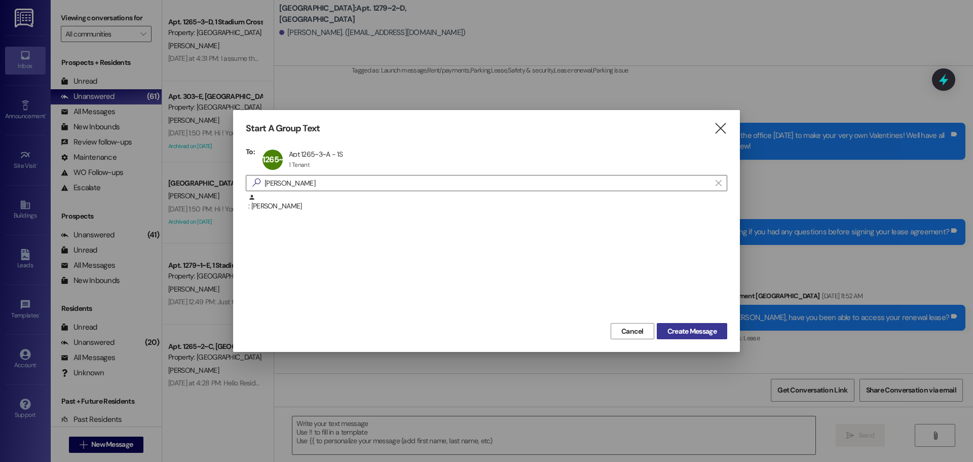
click at [702, 333] on span "Create Message" at bounding box center [692, 331] width 49 height 11
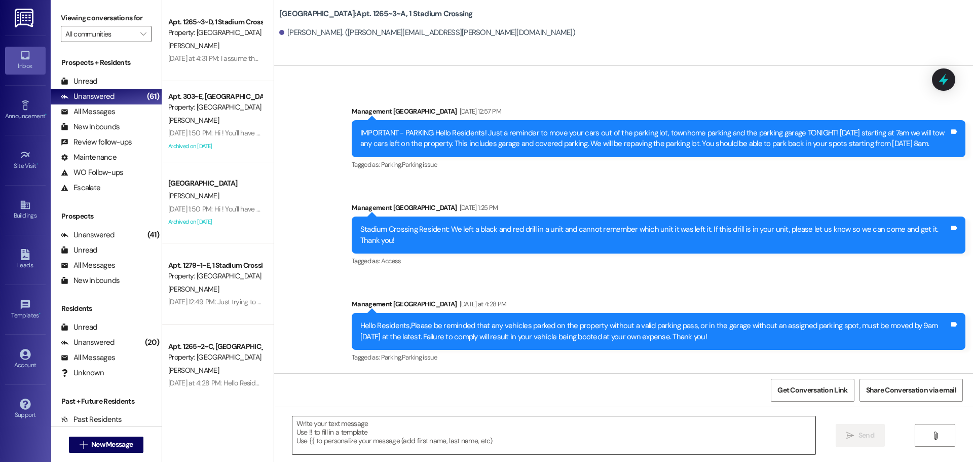
scroll to position [3600, 0]
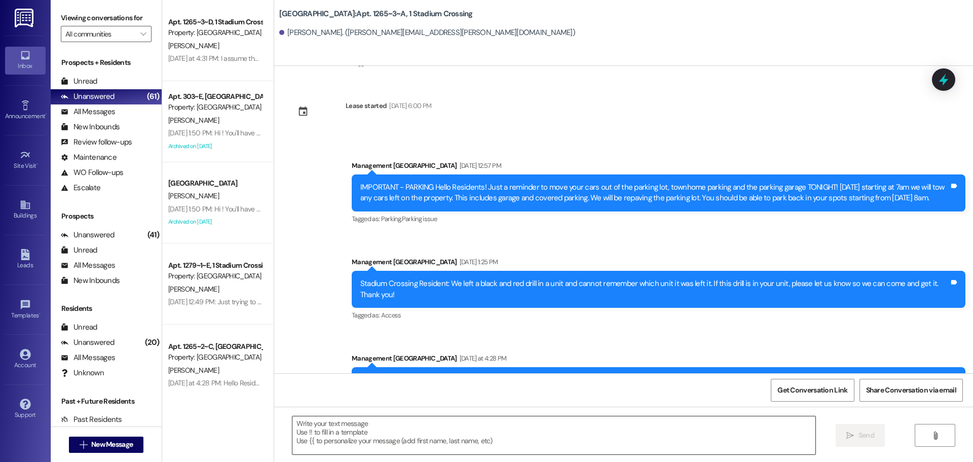
click at [600, 440] on textarea at bounding box center [553, 435] width 523 height 38
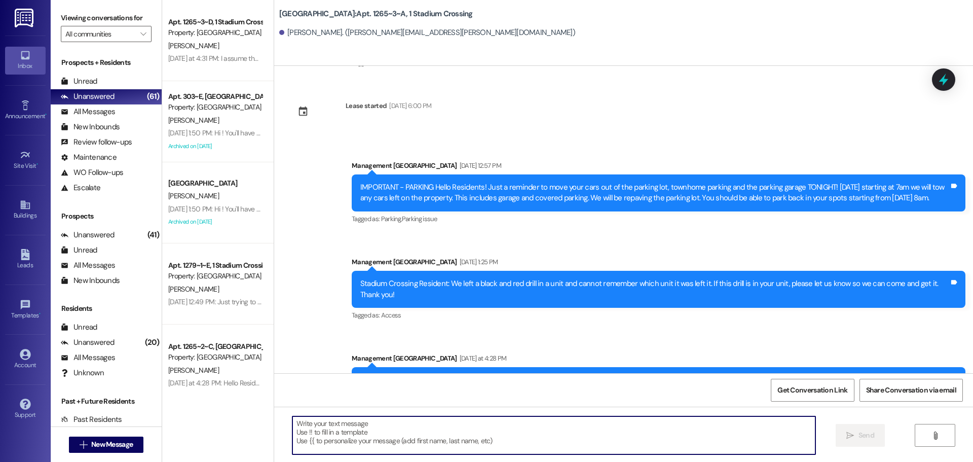
paste textarea "Hello [PERSON_NAME], could you stop by the office to pick up your parking pass …"
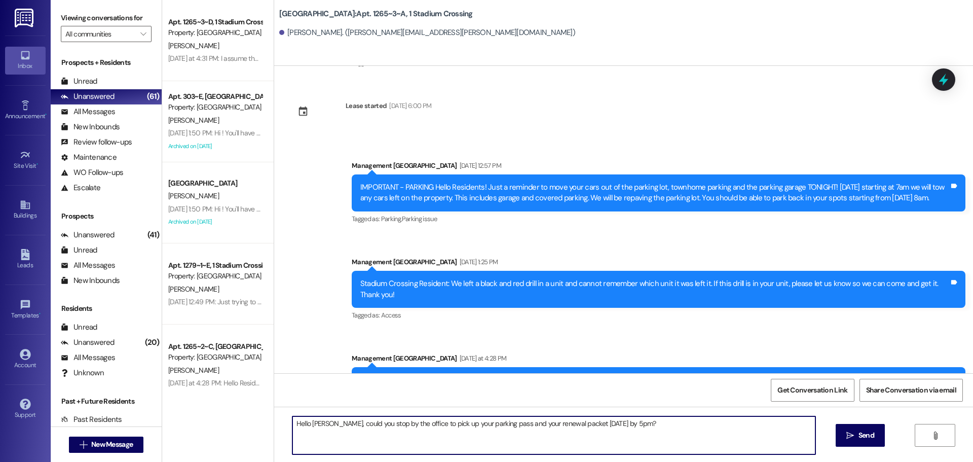
click at [313, 420] on textarea "Hello [PERSON_NAME], could you stop by the office to pick up your parking pass …" at bounding box center [553, 435] width 523 height 38
type textarea "Hello [PERSON_NAME], could you stop by the office to pick up your parking pass …"
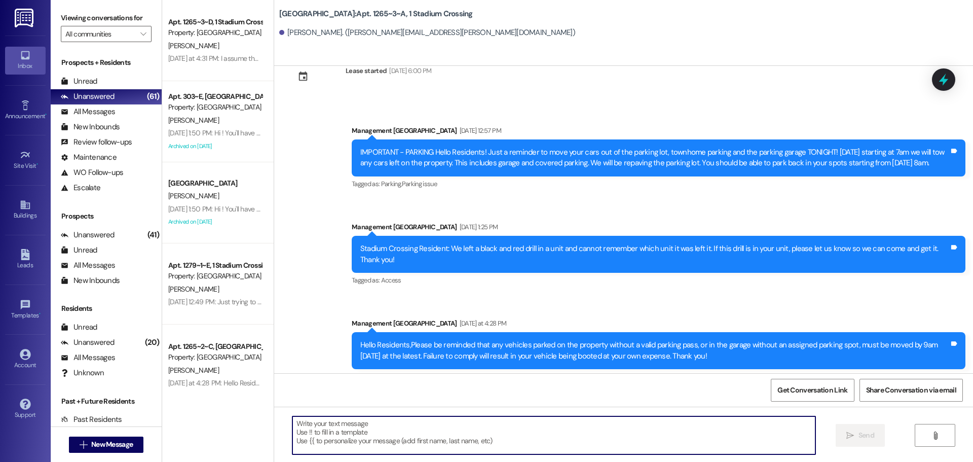
scroll to position [3670, 0]
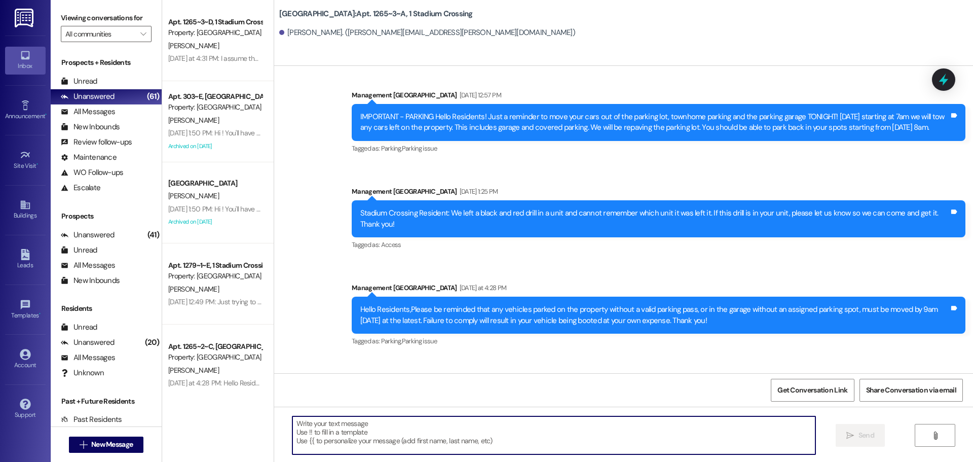
click at [678, 401] on div "Hello [PERSON_NAME], could you stop by the office to pick up your parking pass …" at bounding box center [756, 406] width 386 height 11
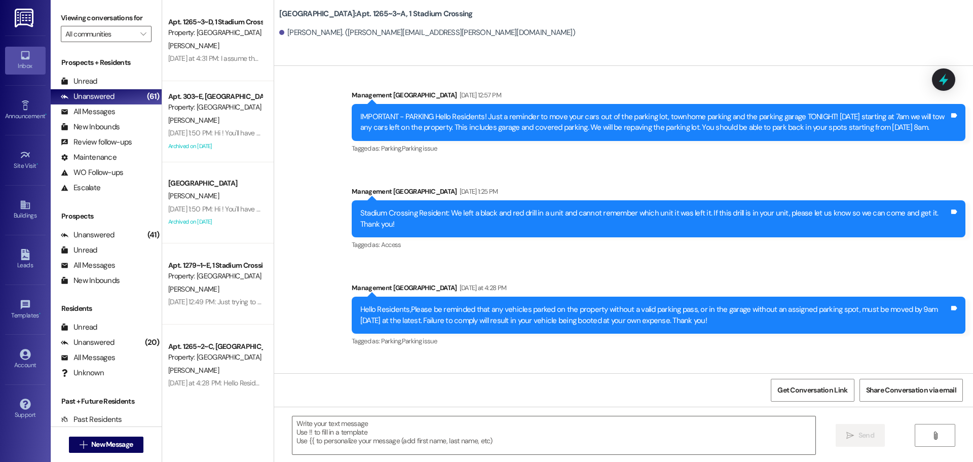
click at [678, 401] on div "Hello [PERSON_NAME], could you stop by the office to pick up your parking pass …" at bounding box center [756, 406] width 386 height 11
copy div "Hello [PERSON_NAME], could you stop by the office to pick up your parking pass …"
click at [112, 446] on span "New Message" at bounding box center [112, 444] width 42 height 11
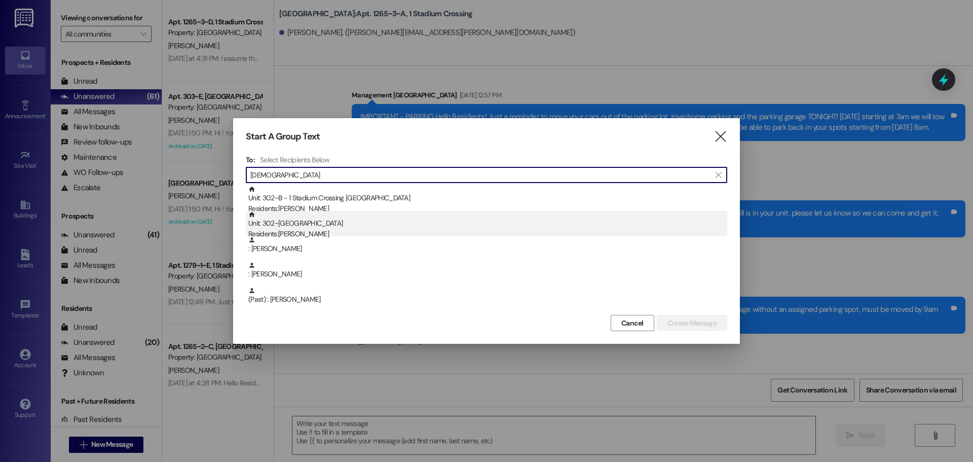
type input "[DEMOGRAPHIC_DATA]"
click at [366, 219] on div "Unit: 302~B - 1 Stadium Crossing Residents: [PERSON_NAME]" at bounding box center [487, 225] width 479 height 29
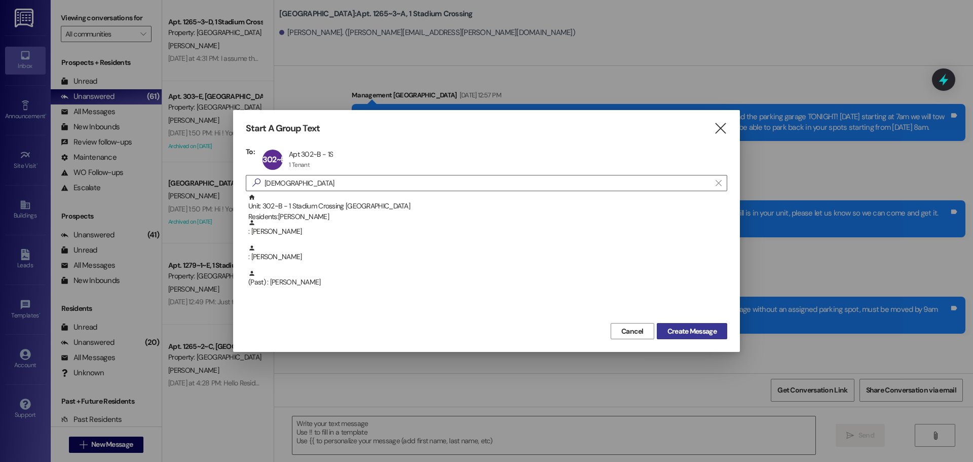
click at [697, 330] on span "Create Message" at bounding box center [692, 331] width 49 height 11
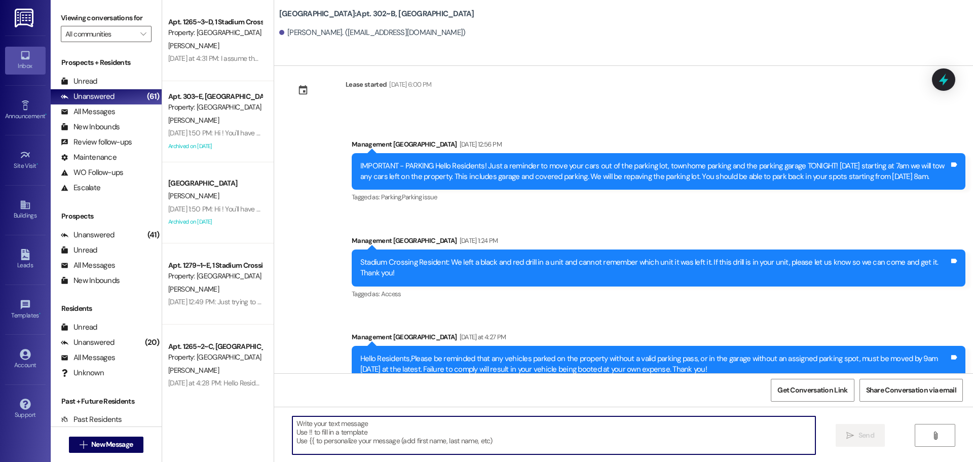
click at [610, 437] on textarea at bounding box center [553, 435] width 523 height 38
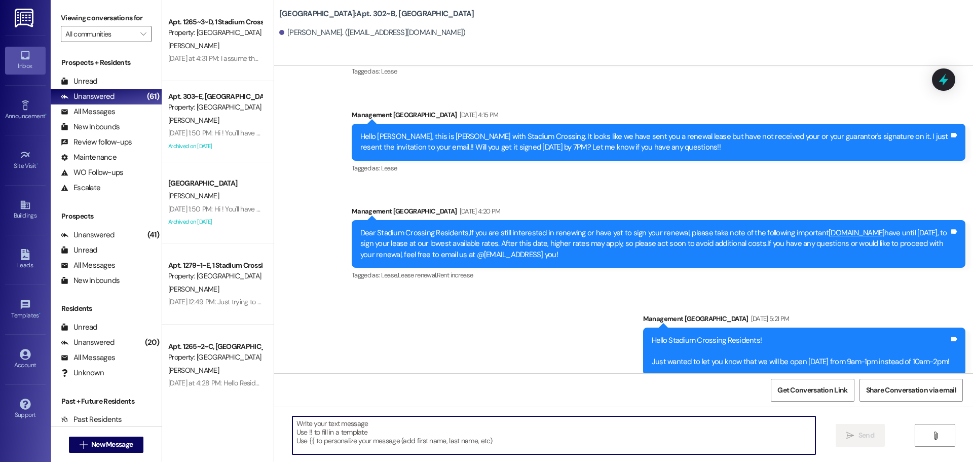
paste textarea "Hello [PERSON_NAME], could you stop by the office to pick up your parking pass …"
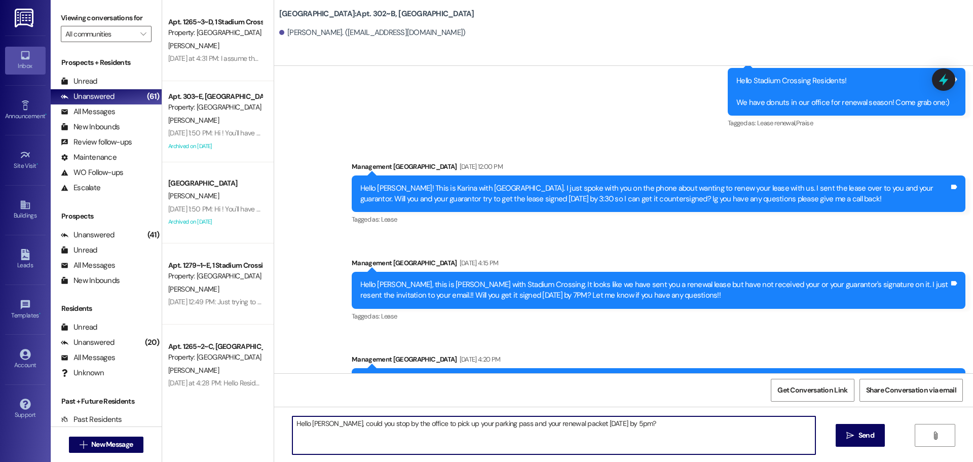
scroll to position [279, 0]
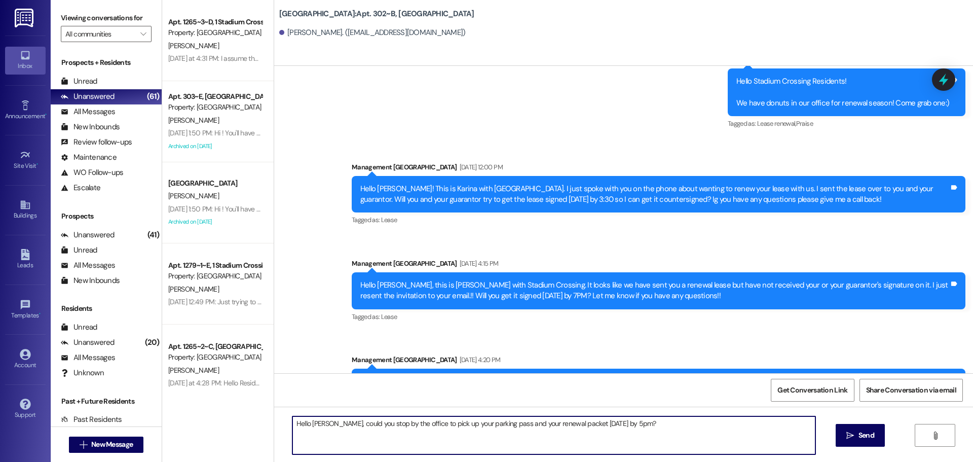
click at [313, 426] on textarea "Hello [PERSON_NAME], could you stop by the office to pick up your parking pass …" at bounding box center [553, 435] width 523 height 38
type textarea "Hello [PERSON_NAME], could you stop by the office to pick up your parking pass …"
click at [851, 435] on icon "" at bounding box center [850, 435] width 8 height 8
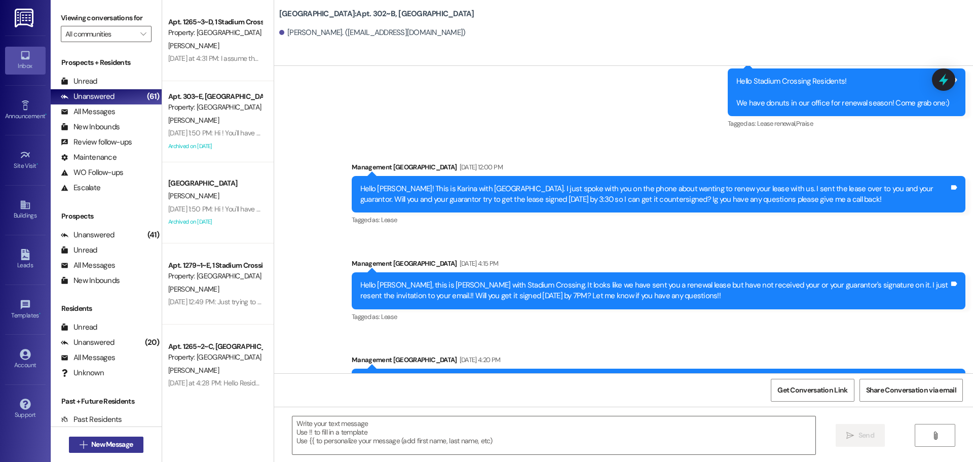
click at [69, 452] on button " New Message" at bounding box center [106, 444] width 75 height 16
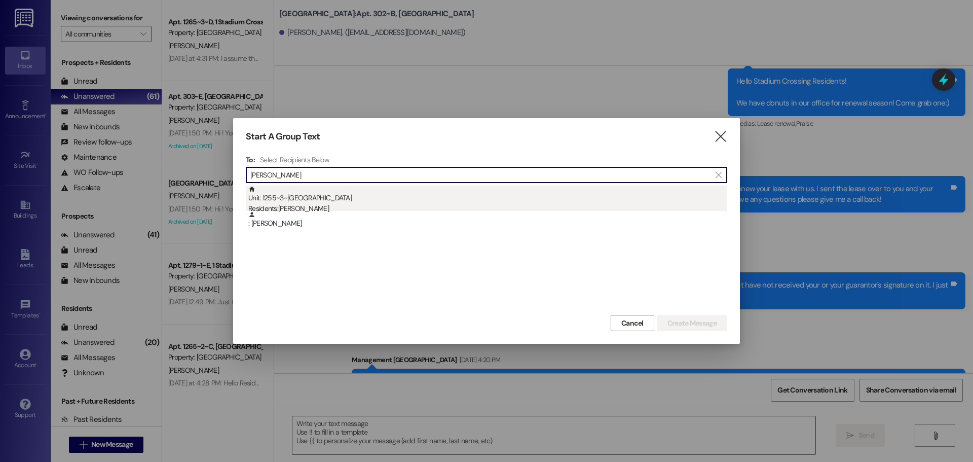
type input "[PERSON_NAME]"
click at [322, 193] on div "Unit: 1255~3~C - 1 Stadium Crossing Residents: [PERSON_NAME]" at bounding box center [487, 200] width 479 height 29
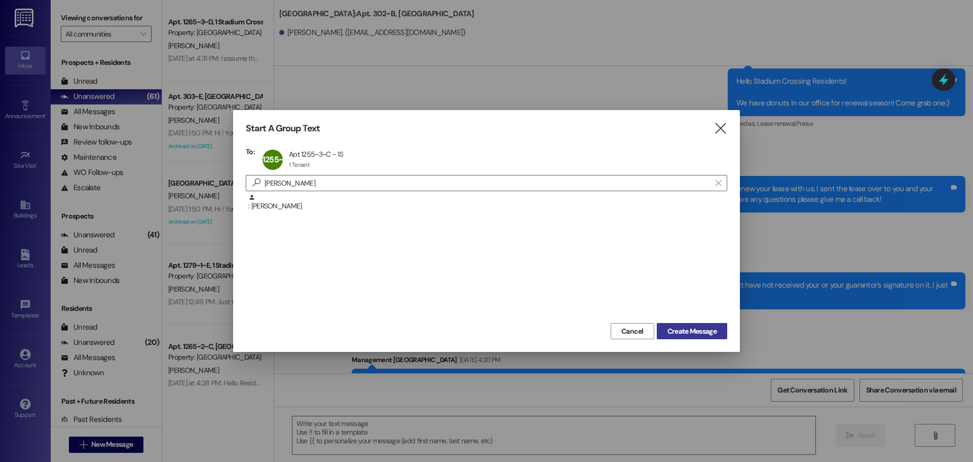
click at [697, 331] on span "Create Message" at bounding box center [692, 331] width 49 height 11
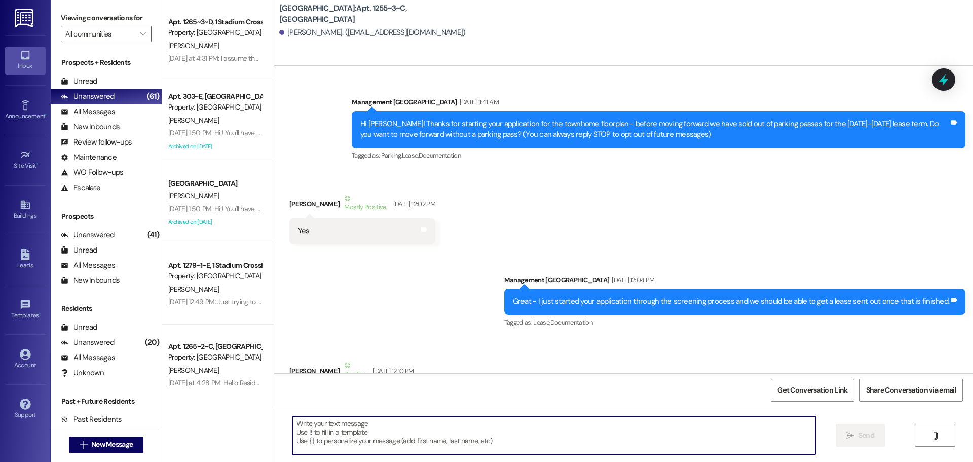
click at [651, 449] on textarea at bounding box center [553, 435] width 523 height 38
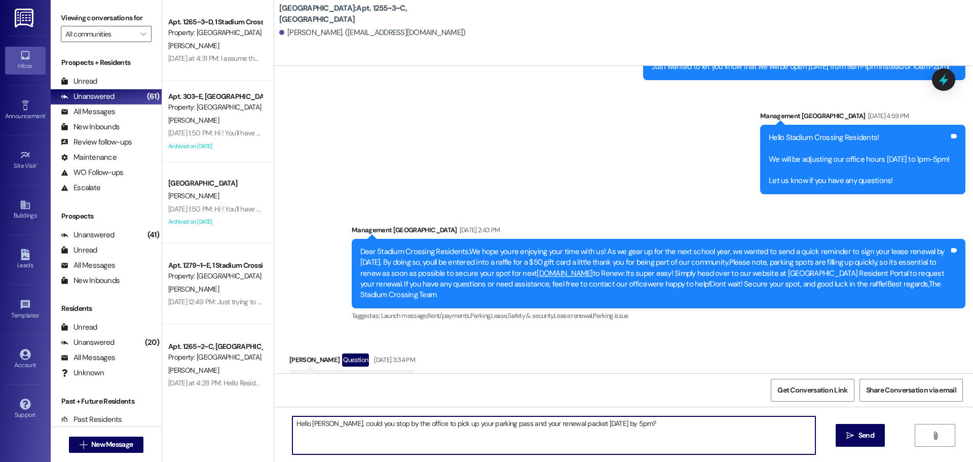
scroll to position [8985, 0]
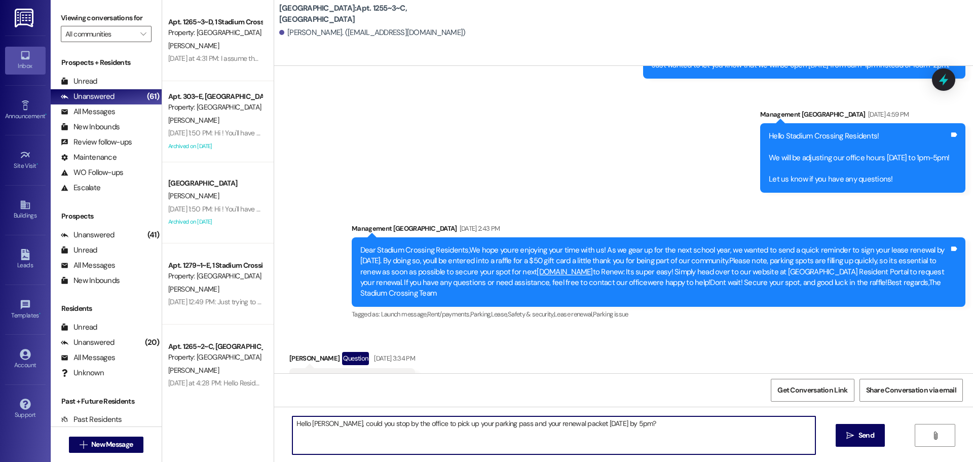
click at [312, 418] on textarea "Hello [PERSON_NAME], could you stop by the office to pick up your parking pass …" at bounding box center [553, 435] width 523 height 38
type textarea "Hello [PERSON_NAME], could you stop by the office to pick up your parking pass …"
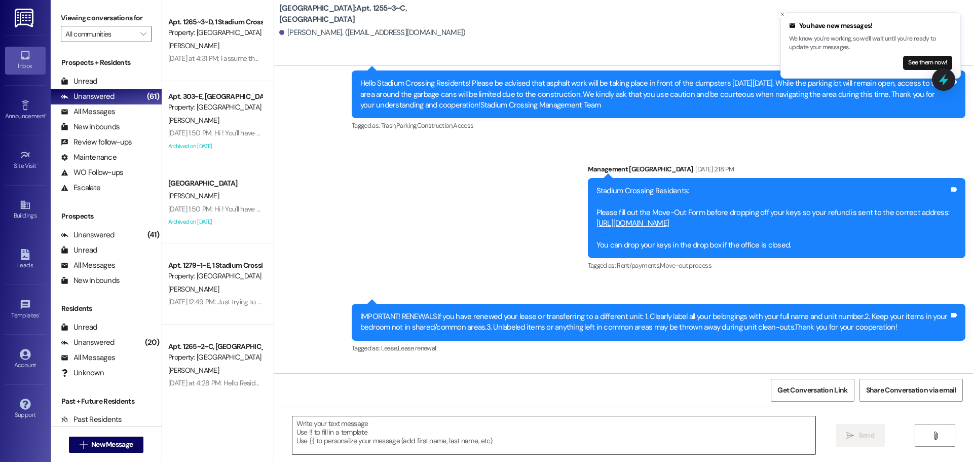
scroll to position [11358, 0]
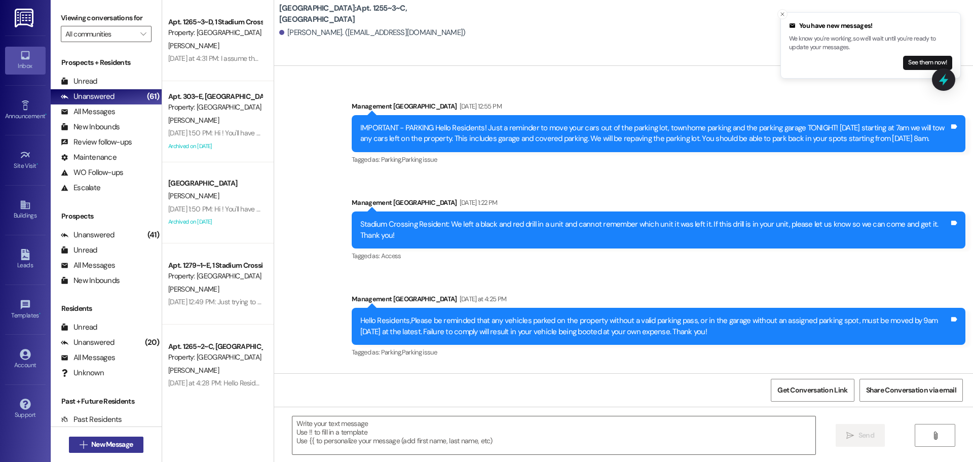
click at [124, 444] on span "New Message" at bounding box center [112, 444] width 42 height 11
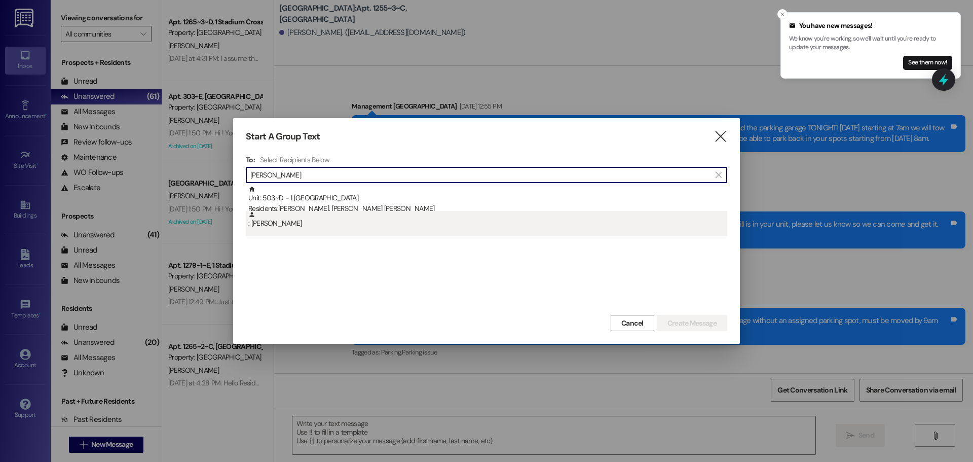
type input "[PERSON_NAME]"
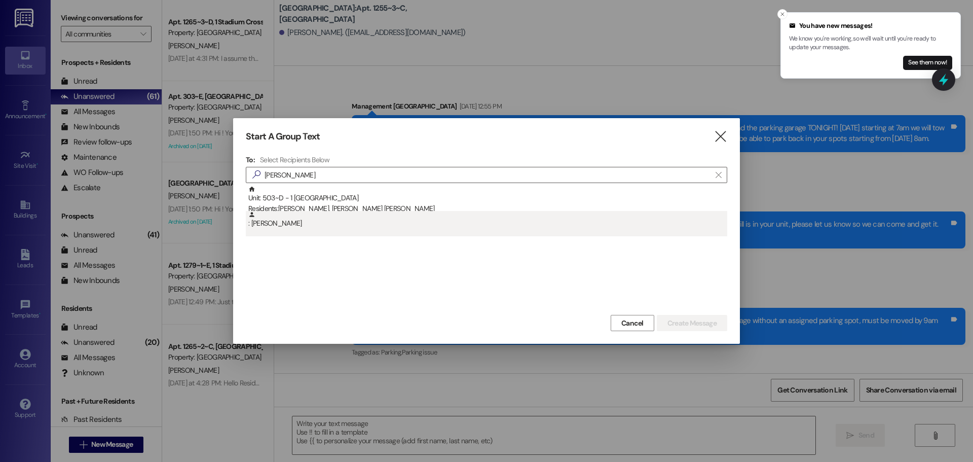
click at [368, 229] on div ": [PERSON_NAME]" at bounding box center [487, 220] width 479 height 18
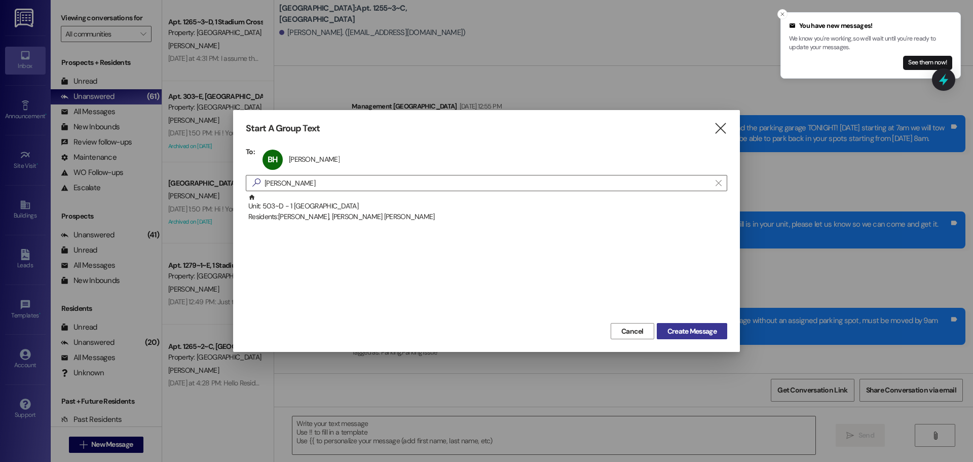
click at [708, 338] on button "Create Message" at bounding box center [692, 331] width 70 height 16
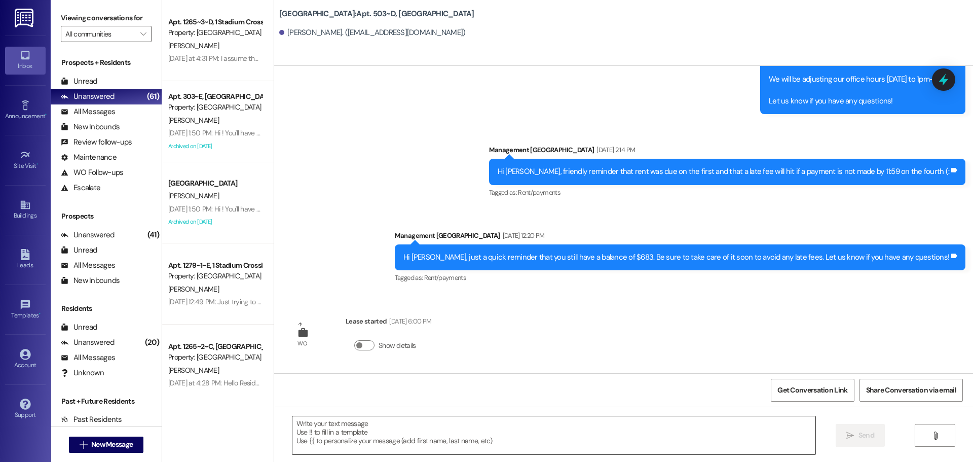
scroll to position [4163, 0]
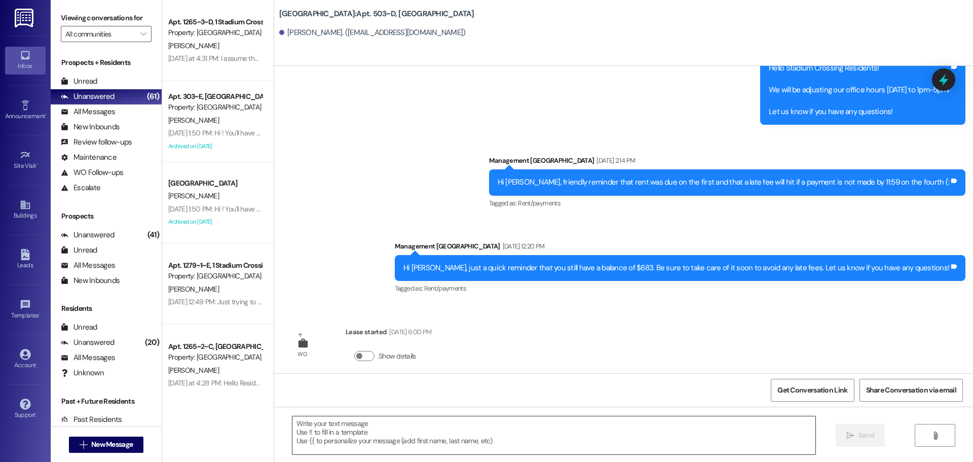
click at [581, 432] on textarea at bounding box center [553, 435] width 523 height 38
drag, startPoint x: 581, startPoint y: 432, endPoint x: 487, endPoint y: 327, distance: 141.4
click at [487, 327] on div "Sent via [GEOGRAPHIC_DATA] [DATE] 6:26 PM Hey [PERSON_NAME], thanks for express…" at bounding box center [623, 219] width 699 height 307
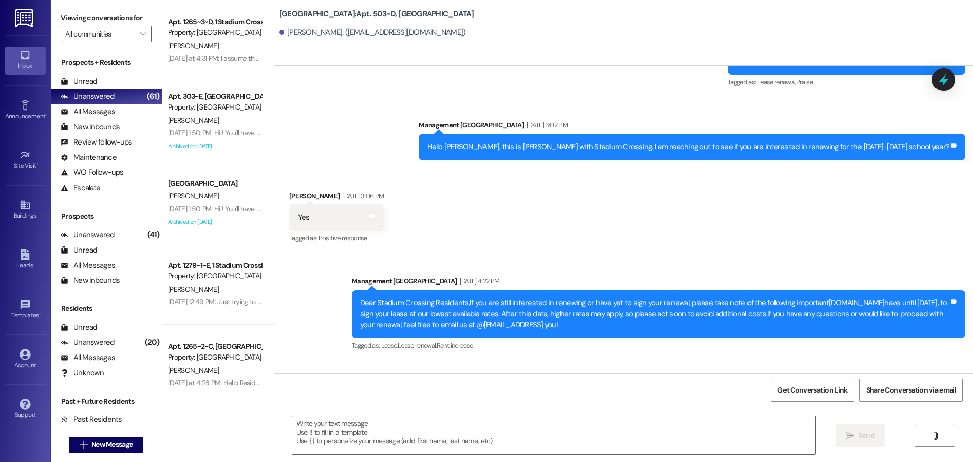
scroll to position [3707, 0]
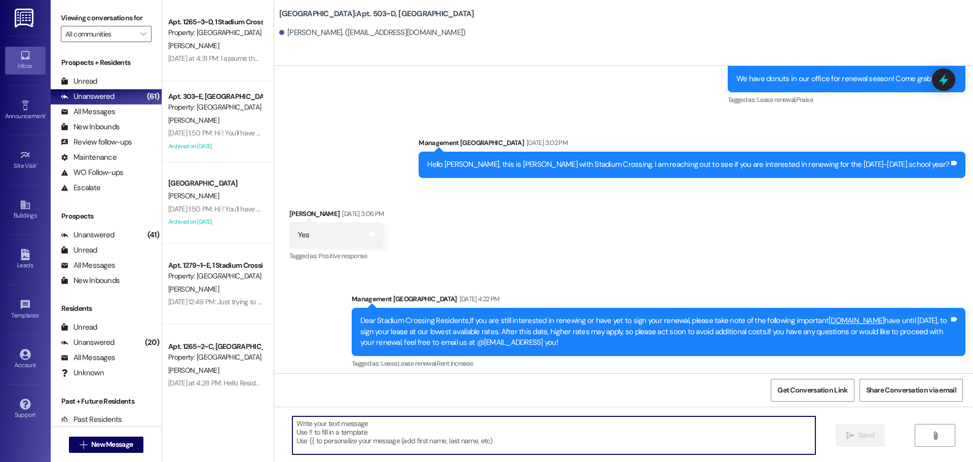
click at [434, 419] on textarea at bounding box center [553, 435] width 523 height 38
paste textarea "Hello [PERSON_NAME], could you stop by the office to pick up your parking pass …"
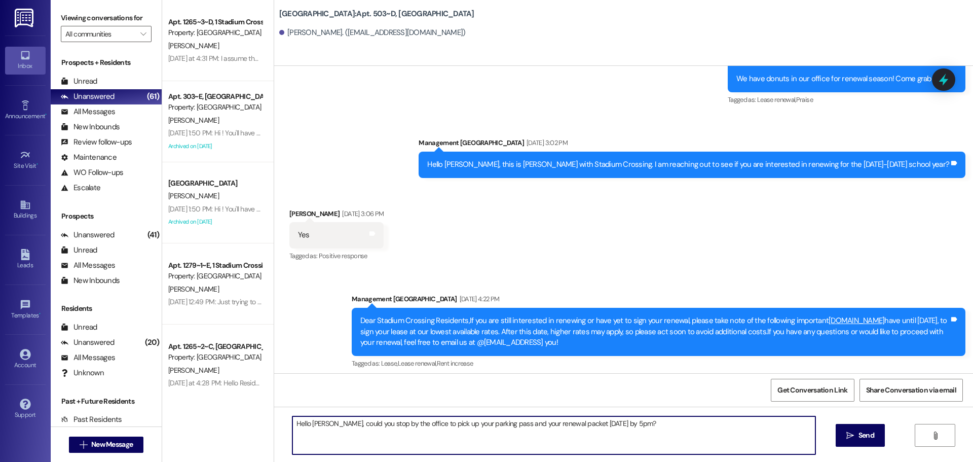
click at [309, 421] on textarea "Hello [PERSON_NAME], could you stop by the office to pick up your parking pass …" at bounding box center [553, 435] width 523 height 38
type textarea "Hello [PERSON_NAME], could you stop by the office to pick up your parking pass …"
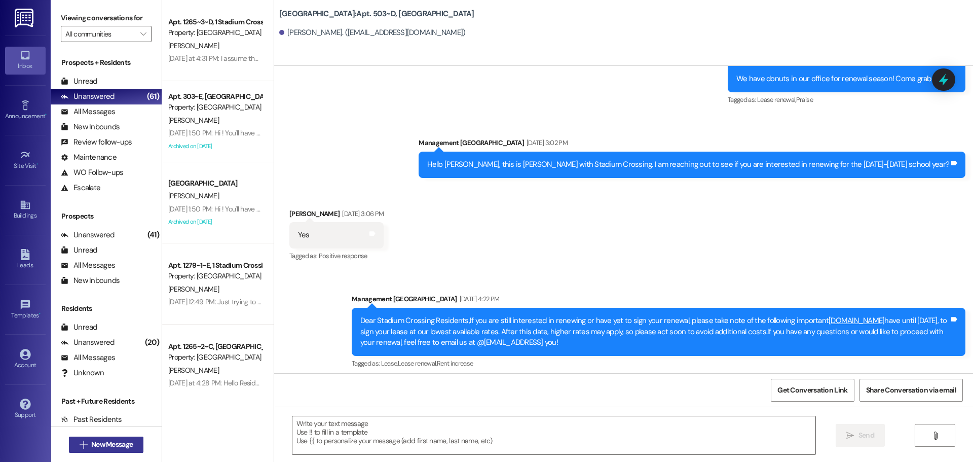
click at [133, 436] on button " New Message" at bounding box center [106, 444] width 75 height 16
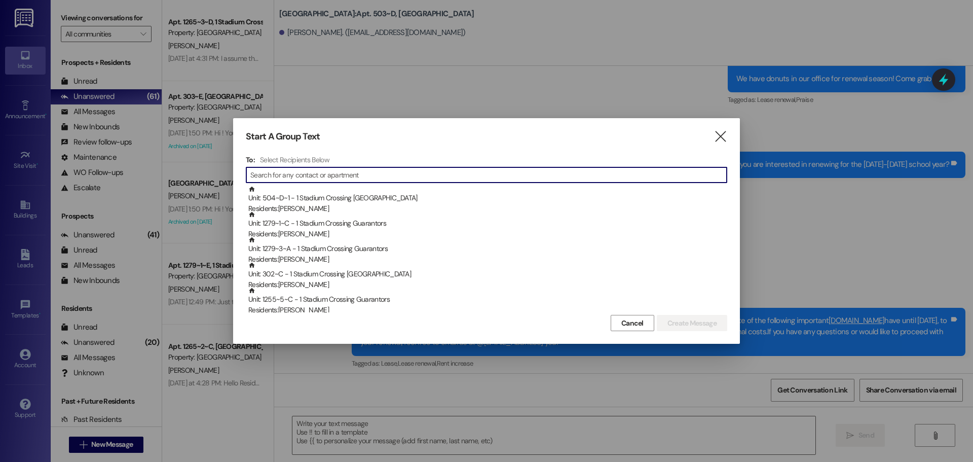
type input "s"
click at [721, 135] on icon "" at bounding box center [721, 136] width 14 height 11
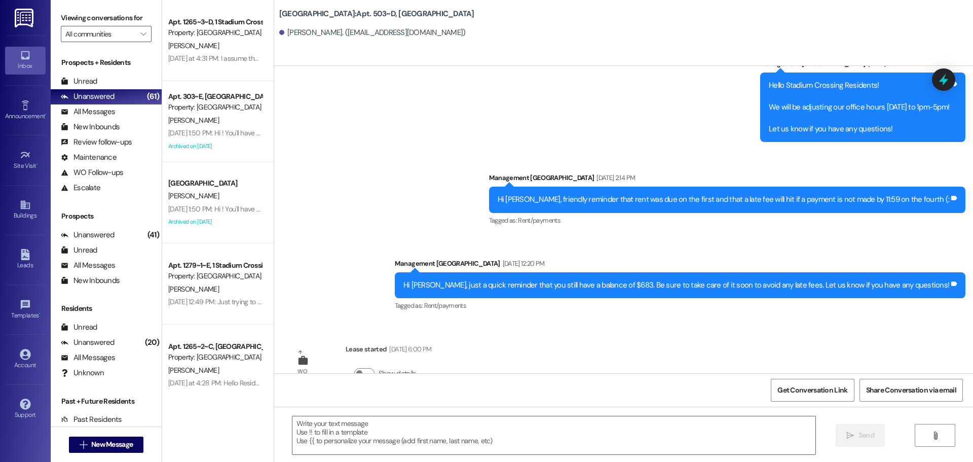
scroll to position [4234, 0]
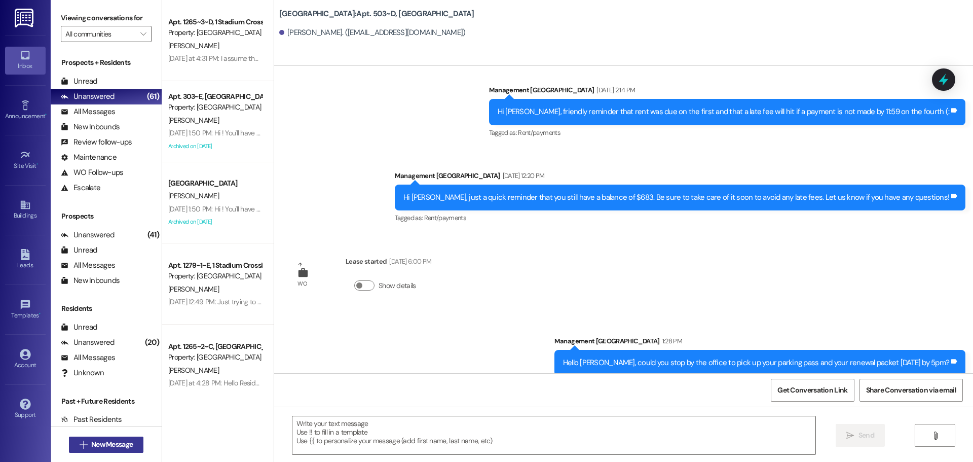
click at [107, 442] on span "New Message" at bounding box center [112, 444] width 42 height 11
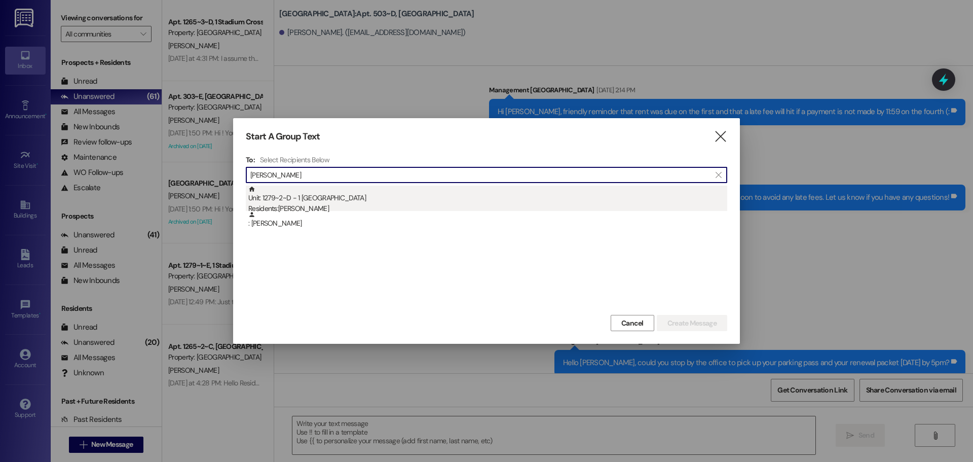
type input "[PERSON_NAME]"
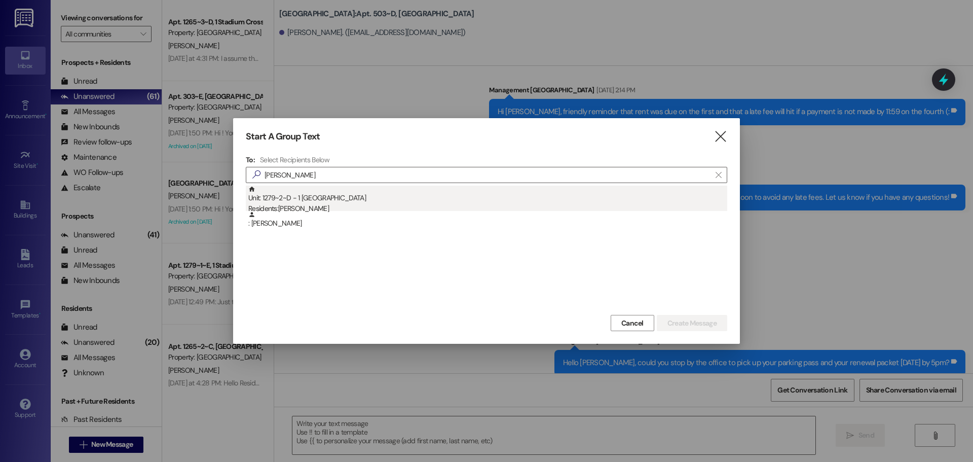
click at [422, 187] on div "Unit: 1279~2~D - 1 Stadium Crossing Residents: [PERSON_NAME]" at bounding box center [487, 200] width 479 height 29
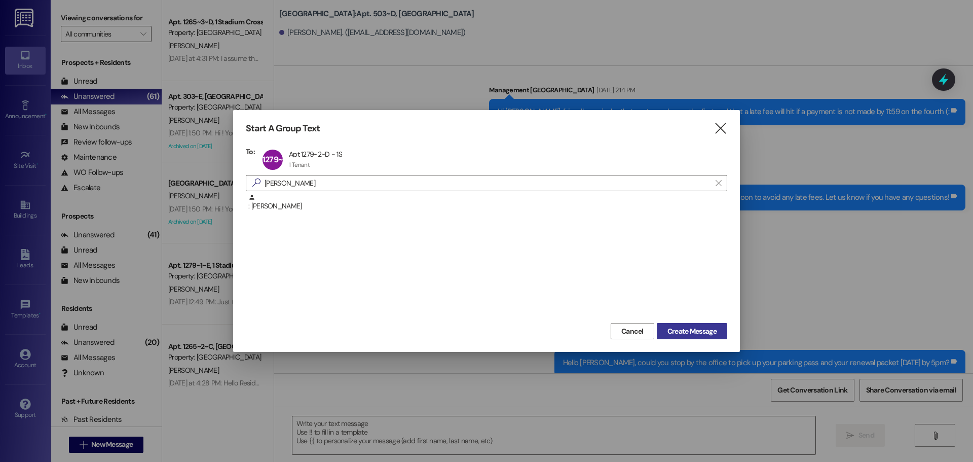
click at [668, 326] on span "Create Message" at bounding box center [692, 331] width 49 height 11
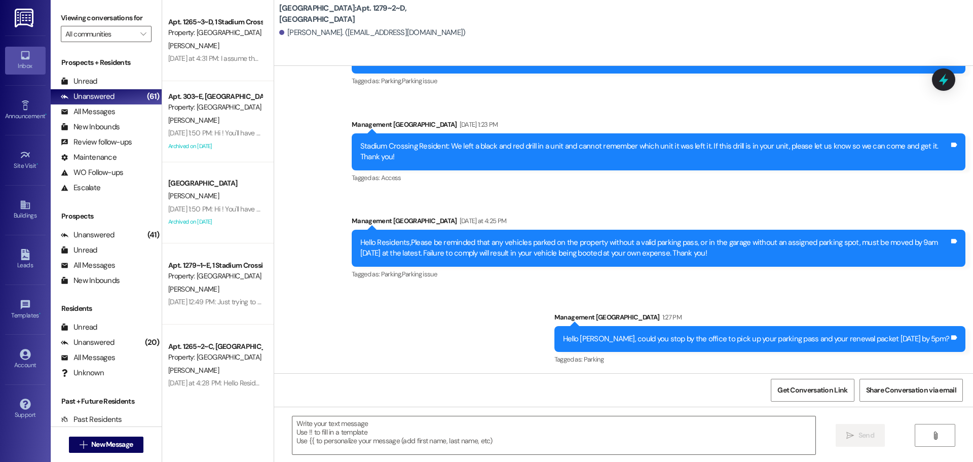
scroll to position [8315, 0]
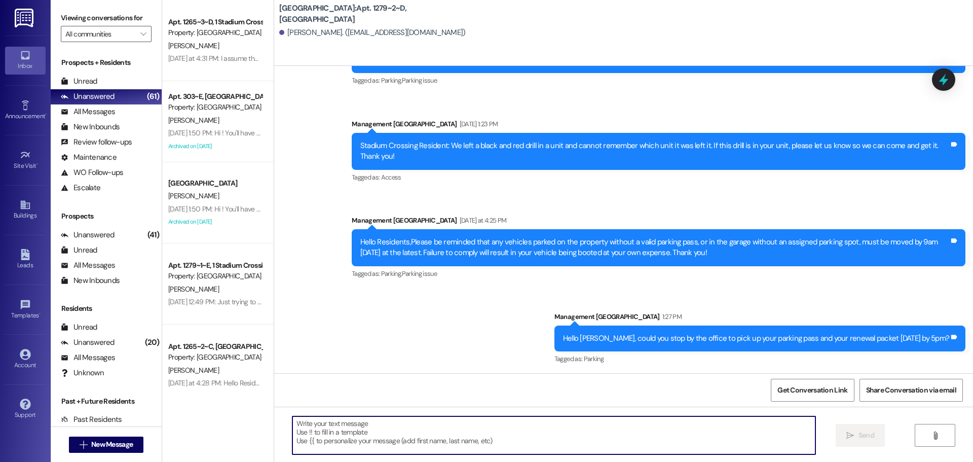
click at [449, 432] on textarea at bounding box center [553, 435] width 523 height 38
type textarea "No worries, just come [DATE]!"
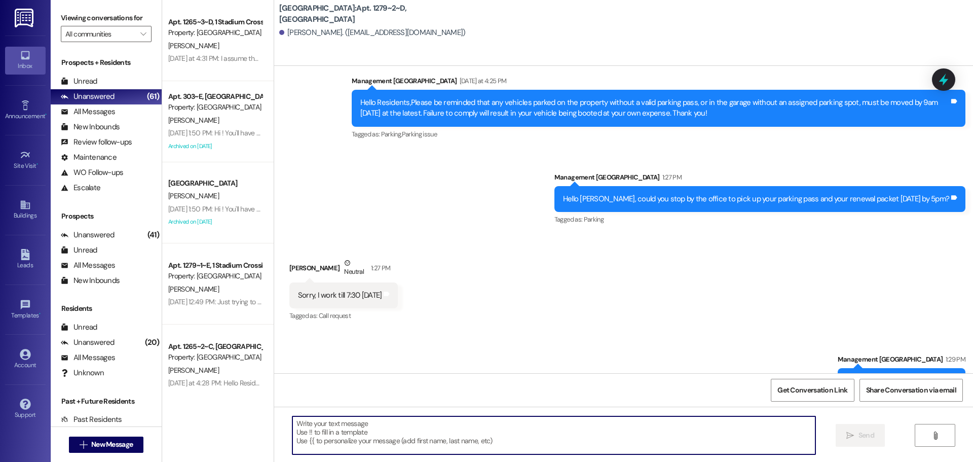
scroll to position [8456, 0]
